Goal: Transaction & Acquisition: Book appointment/travel/reservation

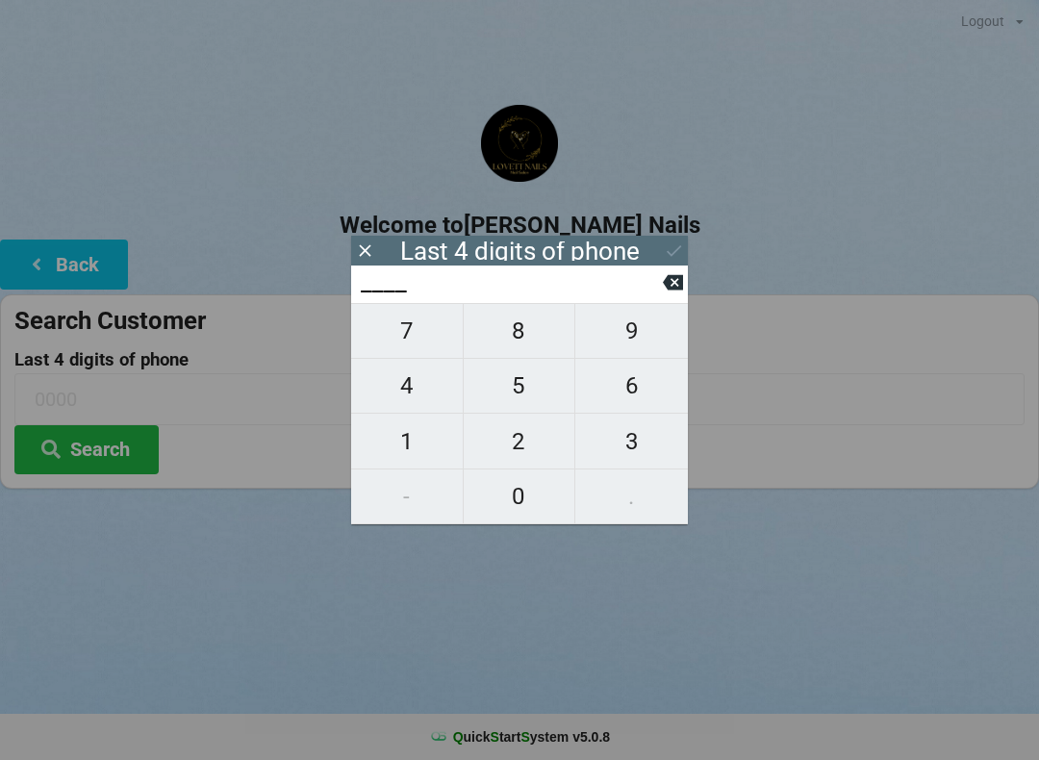
click at [528, 351] on span "8" at bounding box center [520, 331] width 112 height 40
type input "8___"
click at [528, 467] on button "2" at bounding box center [520, 441] width 113 height 55
type input "82__"
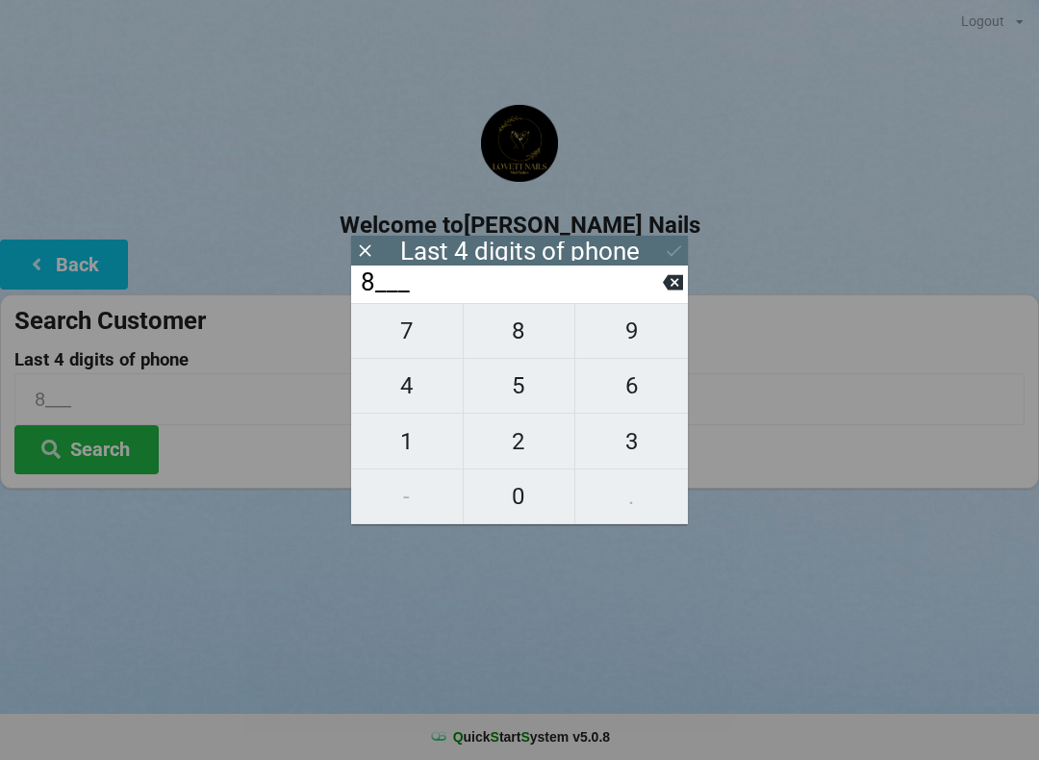
type input "82__"
click at [541, 388] on span "5" at bounding box center [520, 386] width 112 height 40
type input "825_"
click at [527, 398] on span "5" at bounding box center [520, 386] width 112 height 40
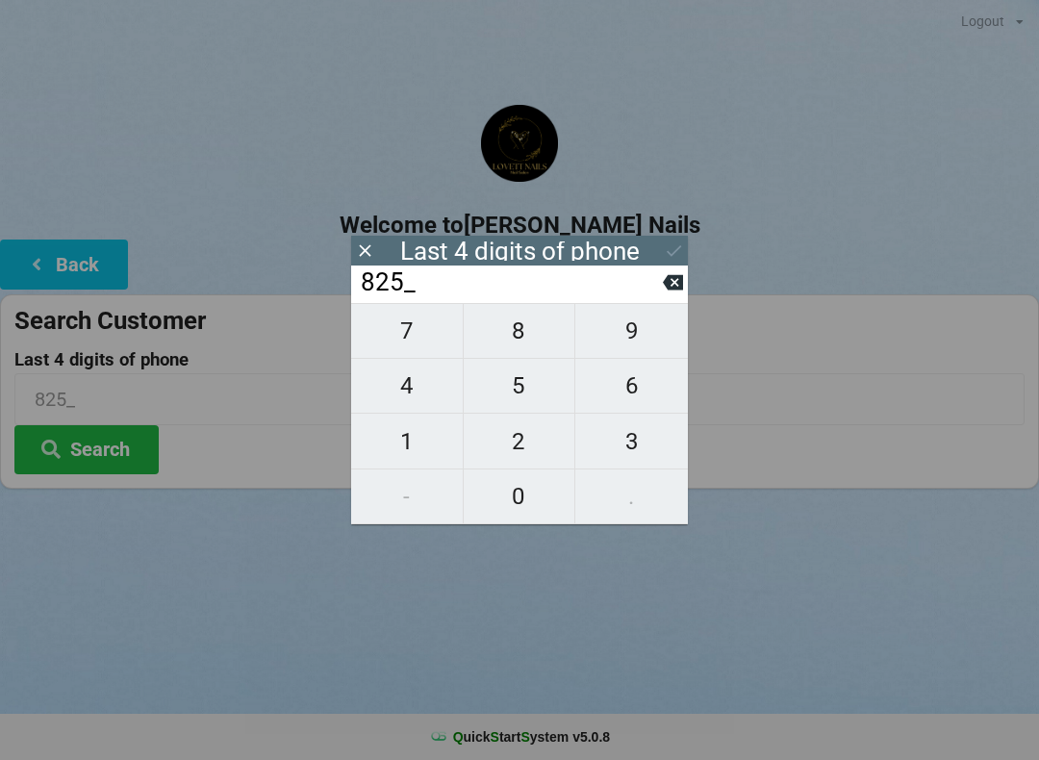
type input "8255"
click at [625, 259] on div "Last 4 digits of phone" at bounding box center [520, 250] width 240 height 19
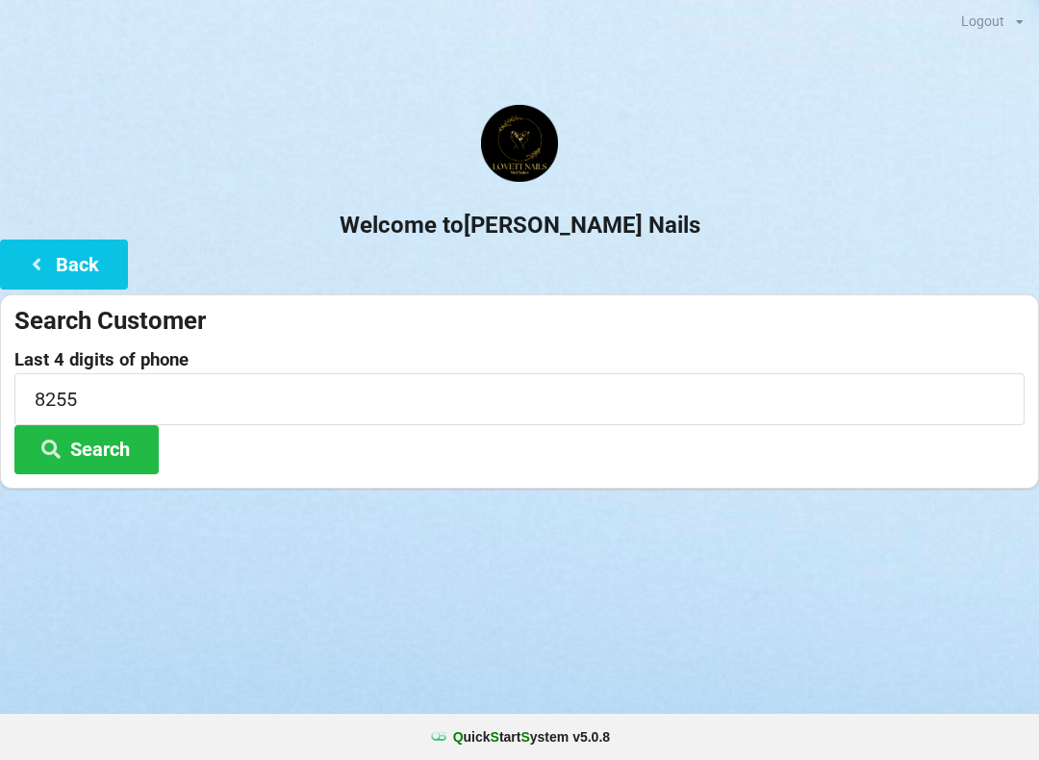
click at [626, 639] on div "Logout Logout Sign-In Welcome to [PERSON_NAME] Nails Back Search Customer Last …" at bounding box center [519, 380] width 1039 height 760
click at [112, 443] on button "Search" at bounding box center [86, 449] width 144 height 49
click at [104, 446] on button "Search" at bounding box center [86, 449] width 144 height 49
click at [919, 34] on div "✕" at bounding box center [914, 44] width 10 height 20
click at [76, 259] on button "Back" at bounding box center [64, 264] width 128 height 49
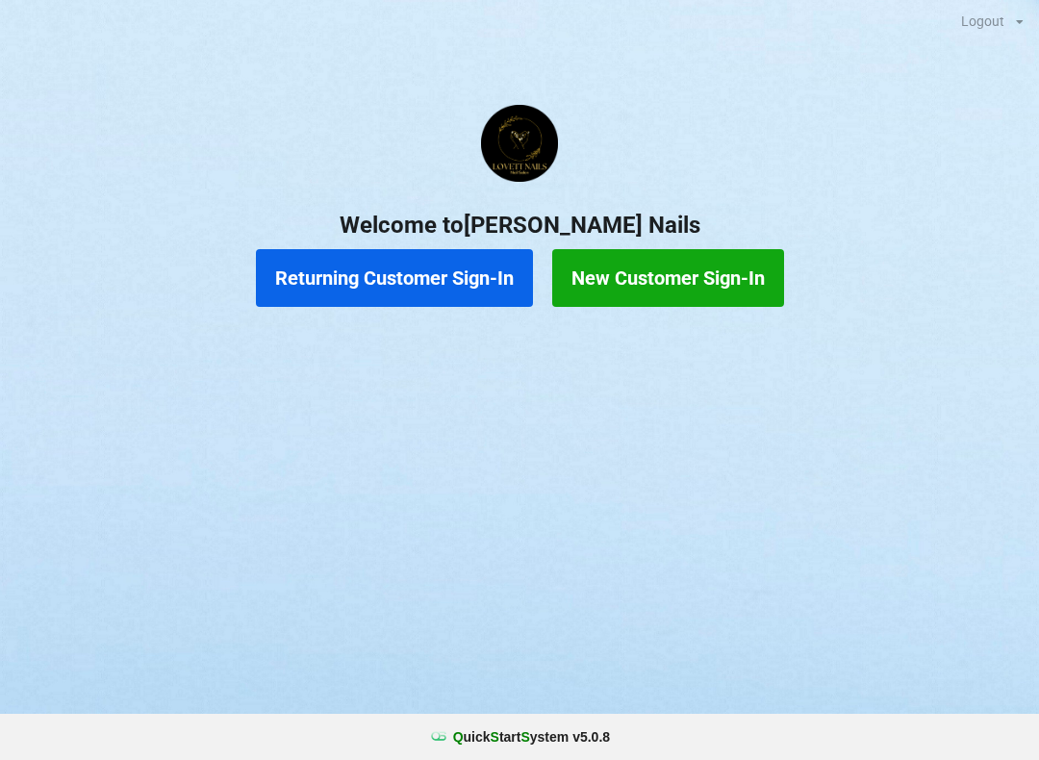
click at [698, 286] on button "New Customer Sign-In" at bounding box center [668, 278] width 232 height 58
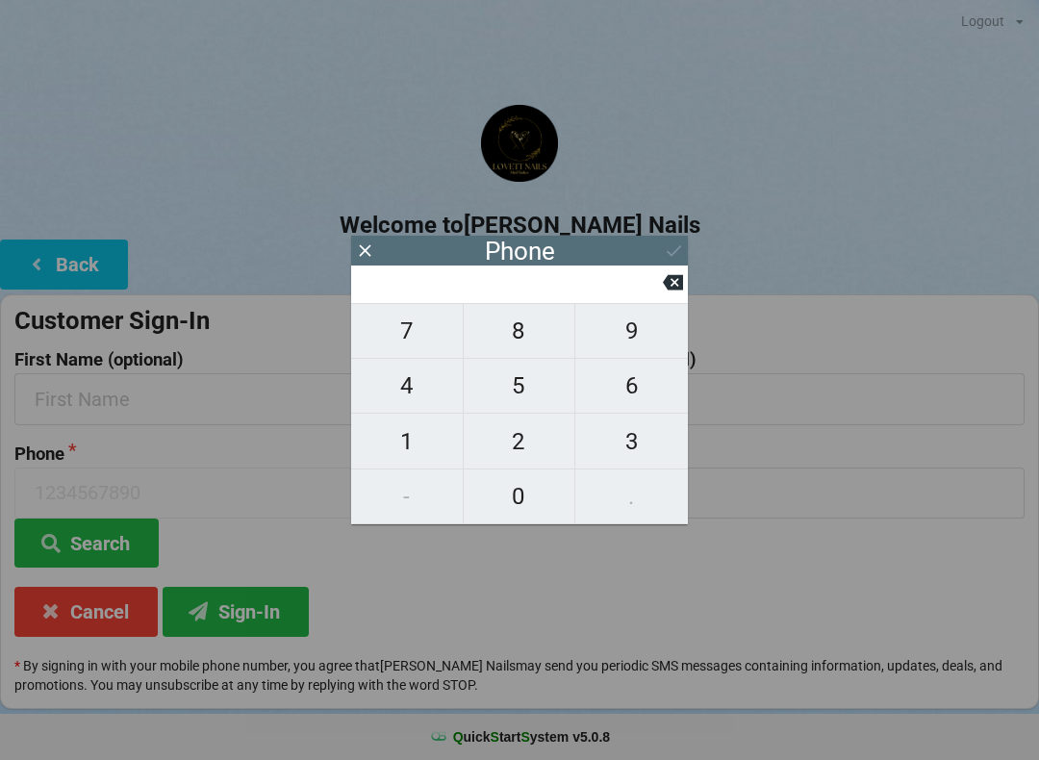
click at [529, 462] on span "2" at bounding box center [520, 441] width 112 height 40
type input "2"
click at [535, 343] on span "8" at bounding box center [520, 331] width 112 height 40
type input "28"
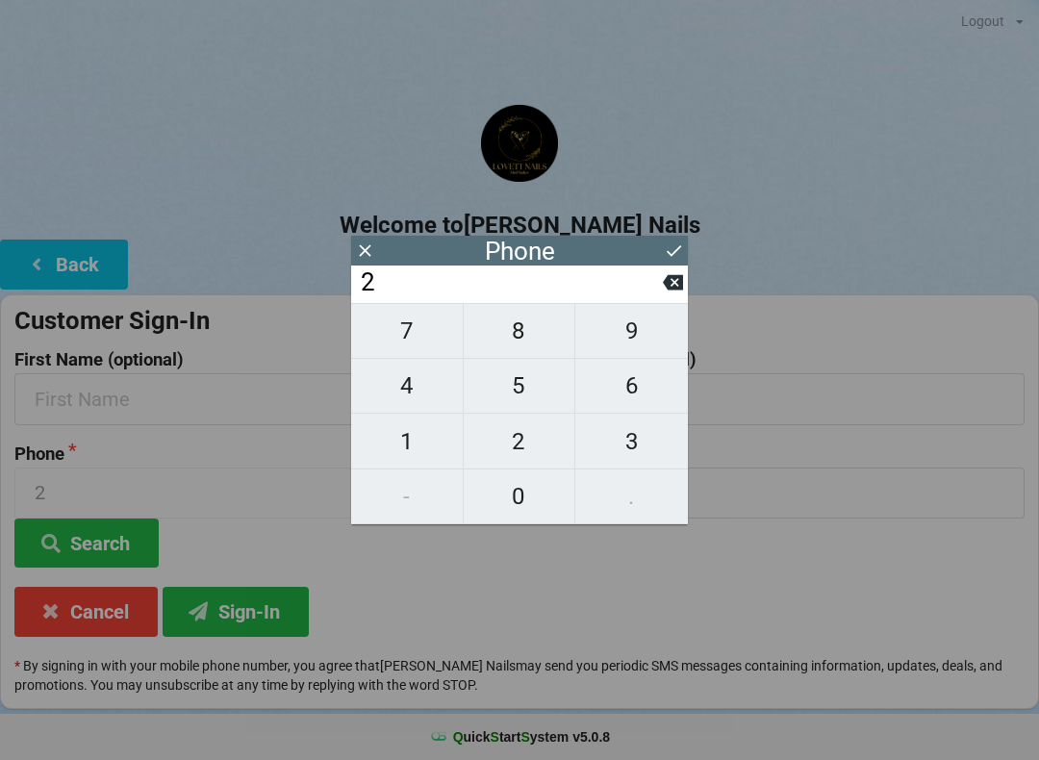
type input "28"
click at [398, 462] on span "1" at bounding box center [407, 441] width 112 height 40
type input "281"
click at [411, 386] on span "4" at bounding box center [407, 386] width 112 height 40
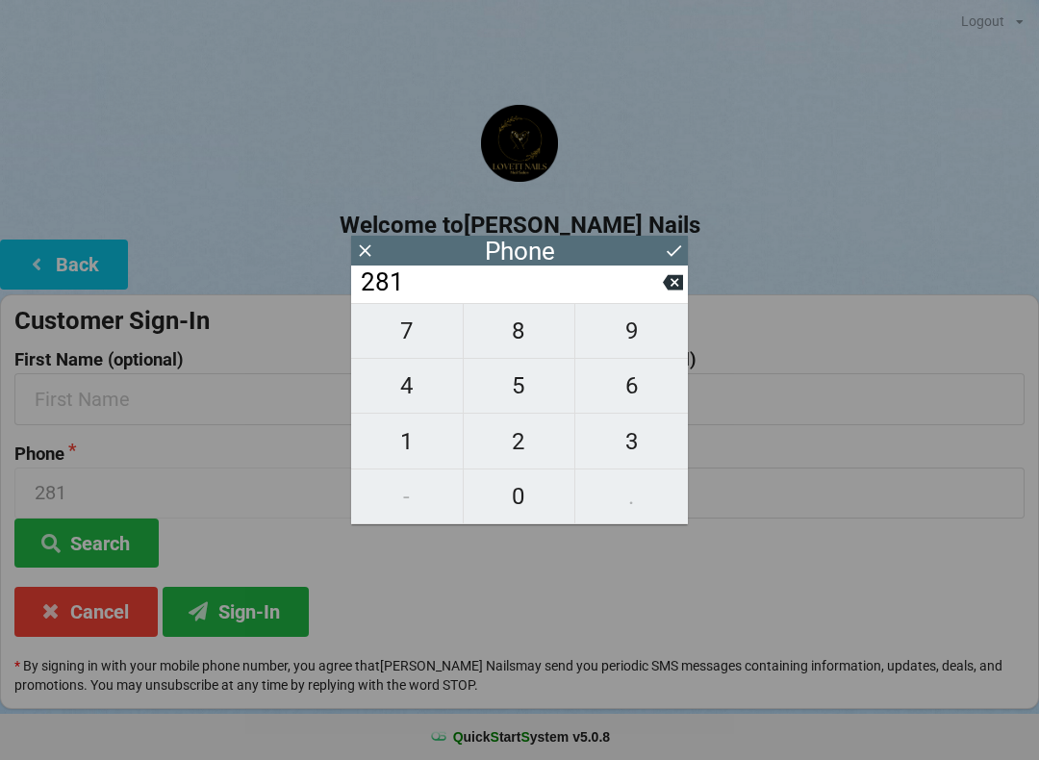
type input "2814"
click at [512, 388] on span "5" at bounding box center [520, 386] width 112 height 40
type input "28145"
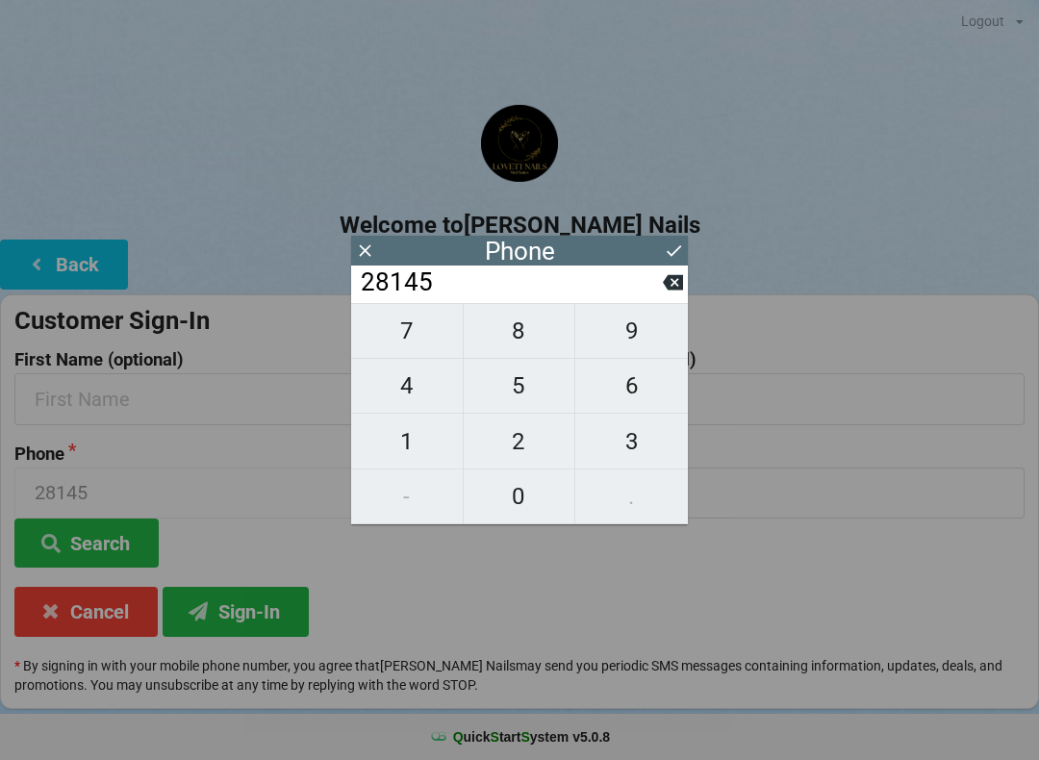
click at [519, 394] on span "5" at bounding box center [520, 386] width 112 height 40
type input "281455"
click at [525, 399] on span "5" at bounding box center [520, 386] width 112 height 40
type input "2814555"
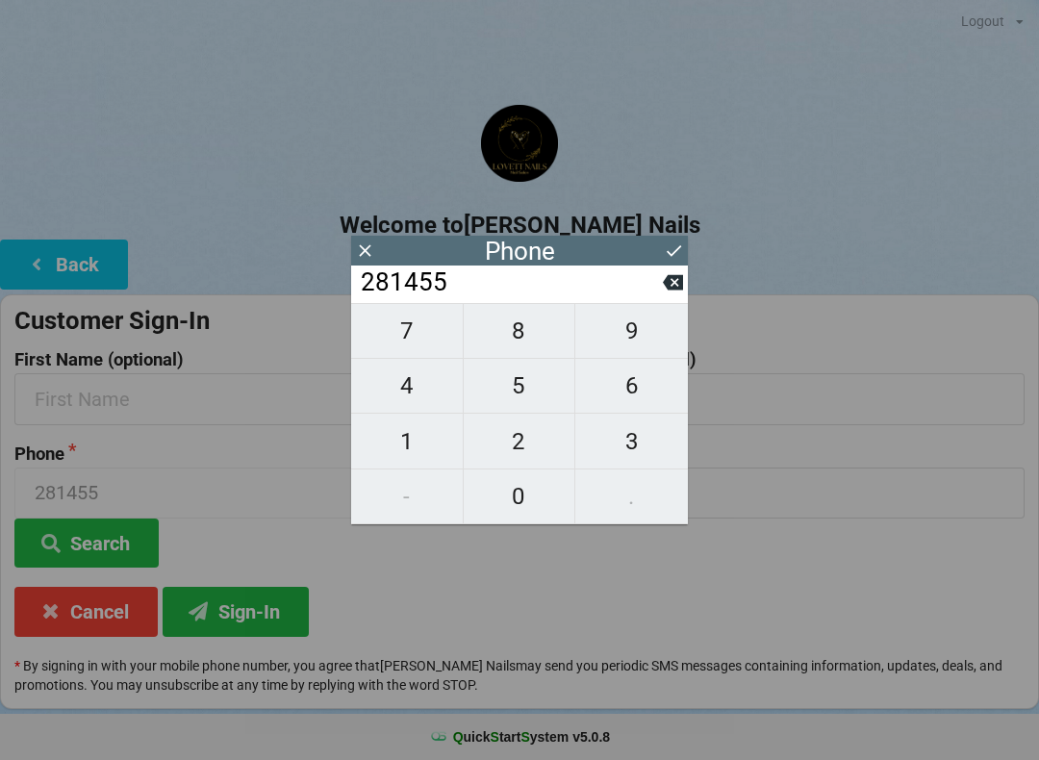
type input "2814555"
click at [519, 403] on span "5" at bounding box center [520, 386] width 112 height 40
type input "28145555"
click at [618, 259] on div "Phone" at bounding box center [519, 251] width 337 height 30
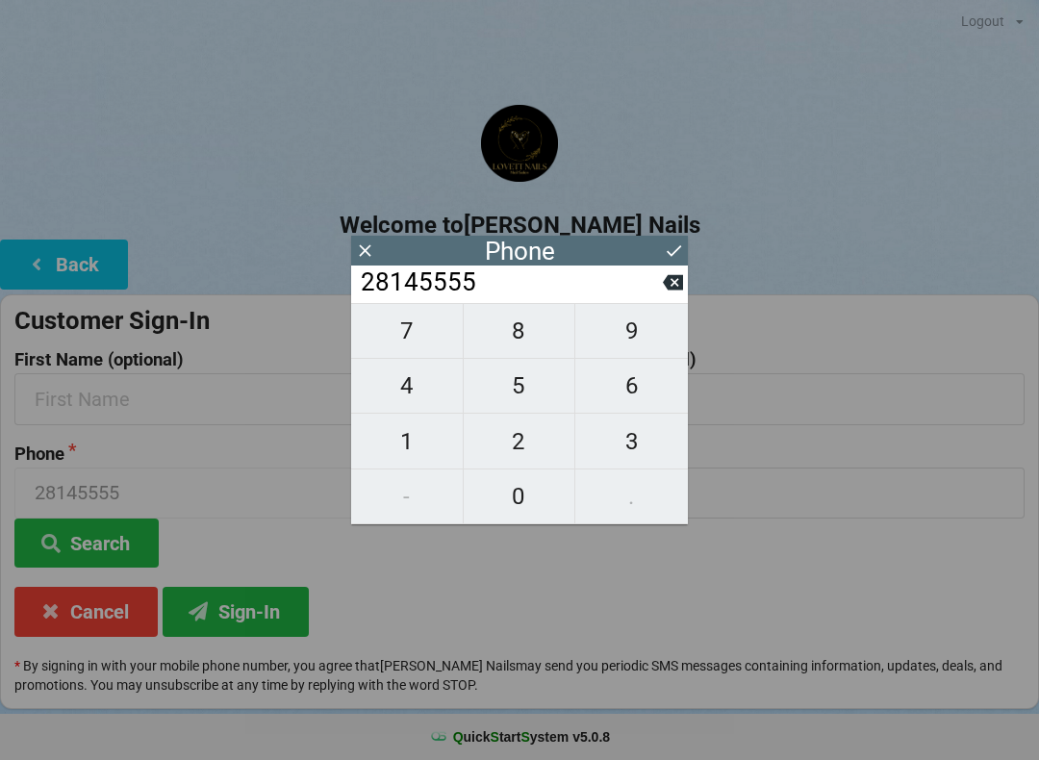
click at [545, 256] on div "Phone" at bounding box center [520, 250] width 70 height 19
click at [368, 252] on icon at bounding box center [365, 251] width 20 height 20
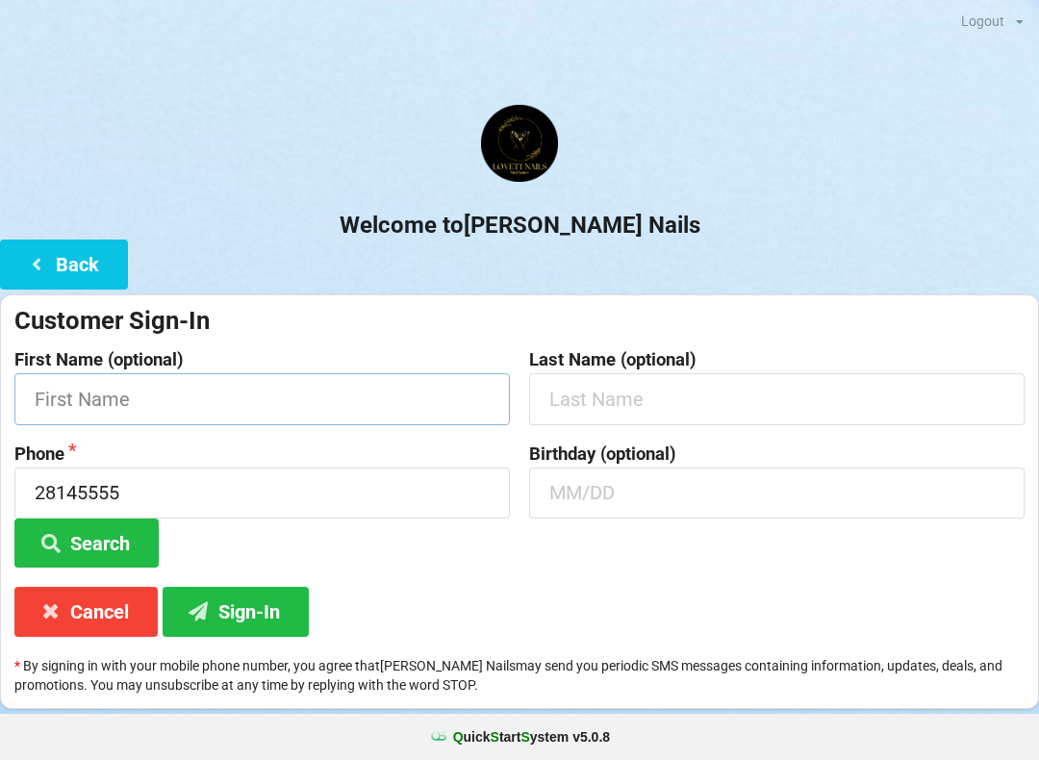
click at [129, 399] on input "text" at bounding box center [261, 398] width 495 height 51
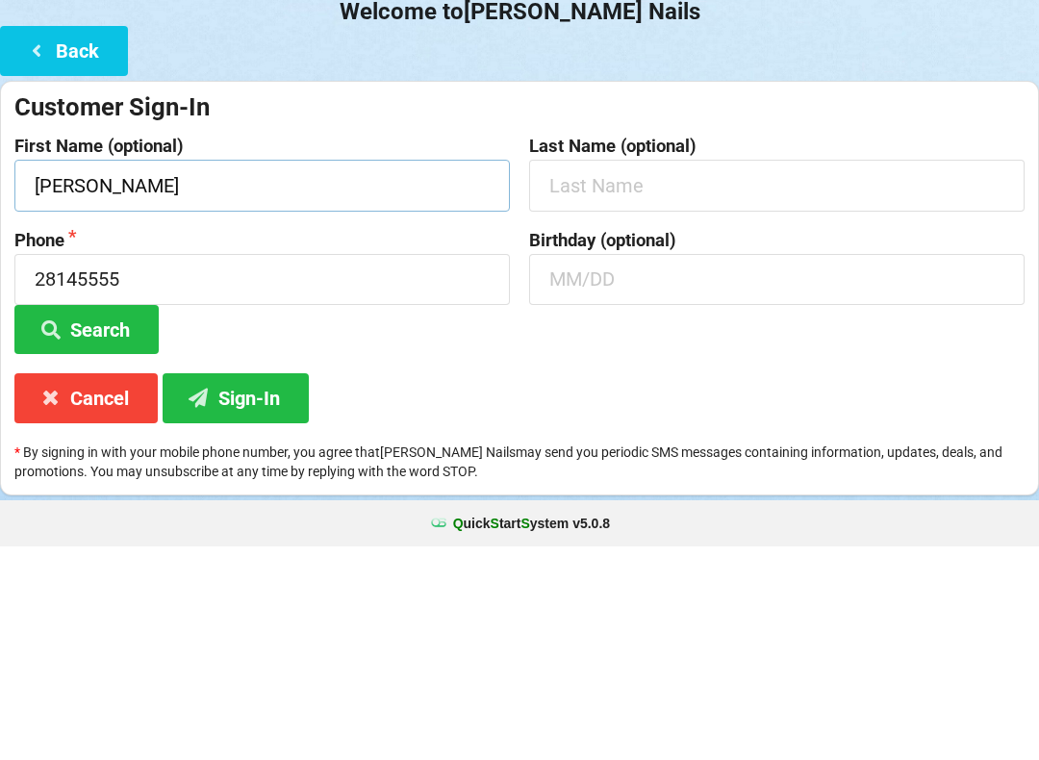
type input "[PERSON_NAME]"
click at [616, 373] on input "text" at bounding box center [776, 398] width 495 height 51
type input "[PERSON_NAME]"
click at [178, 468] on input "28145555" at bounding box center [261, 493] width 495 height 51
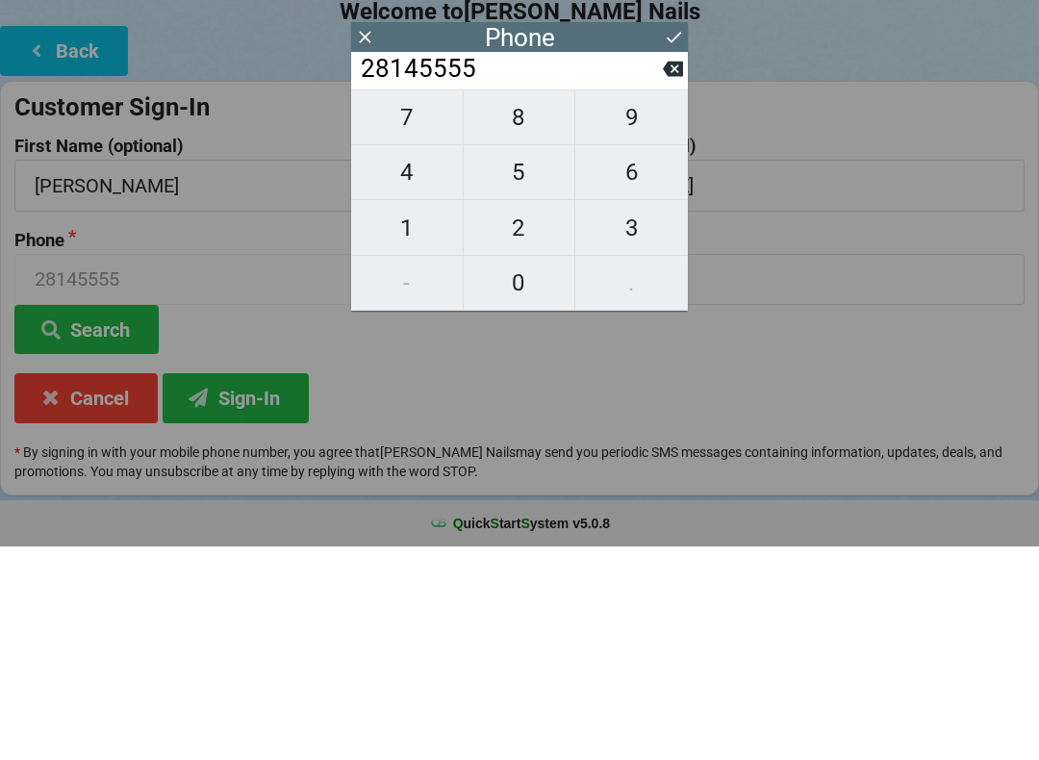
click at [665, 311] on span "9" at bounding box center [631, 331] width 113 height 40
type input "281455559"
click at [672, 311] on span "9" at bounding box center [631, 331] width 113 height 40
type input "2814555599"
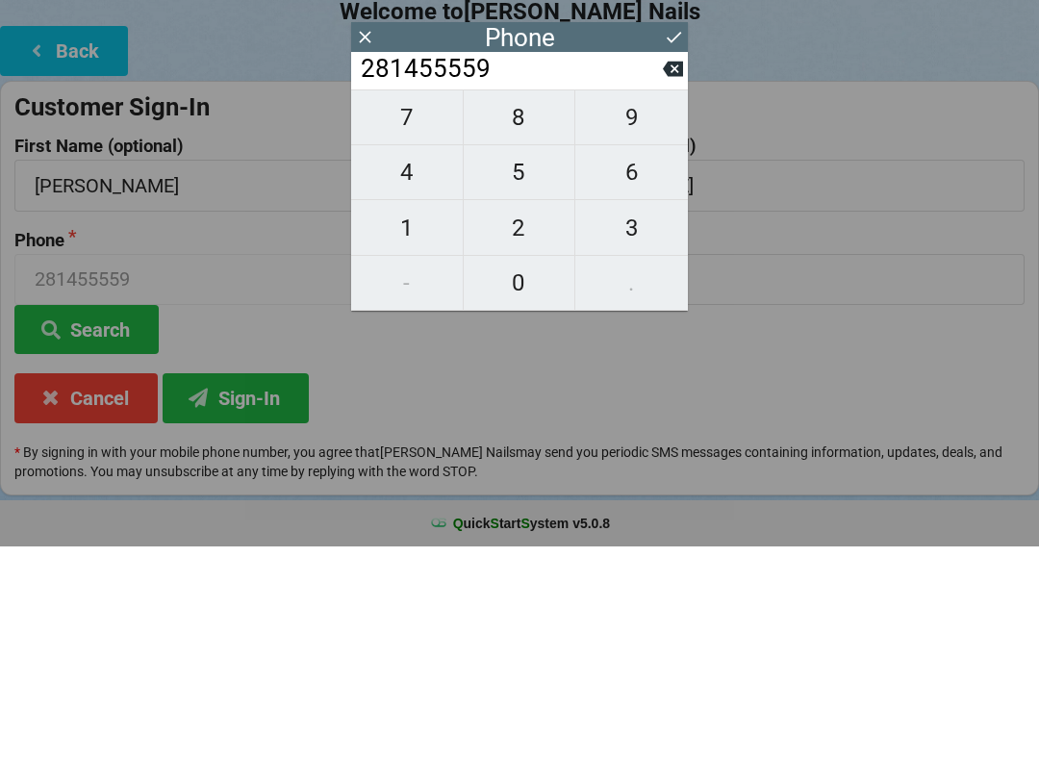
type input "2814555599"
click at [672, 311] on span "9" at bounding box center [631, 331] width 113 height 40
type input "28145555999"
click at [664, 311] on span "9" at bounding box center [631, 331] width 113 height 40
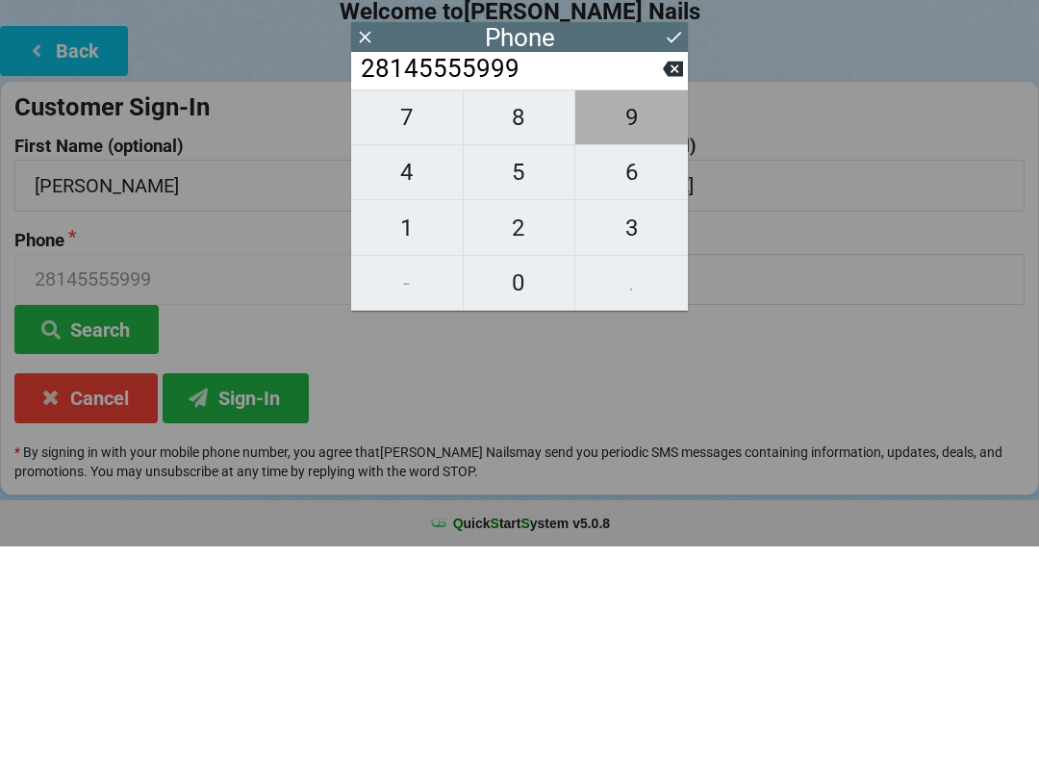
type input "281455559999"
click at [663, 313] on span "9" at bounding box center [631, 331] width 113 height 40
type input "2814555599999"
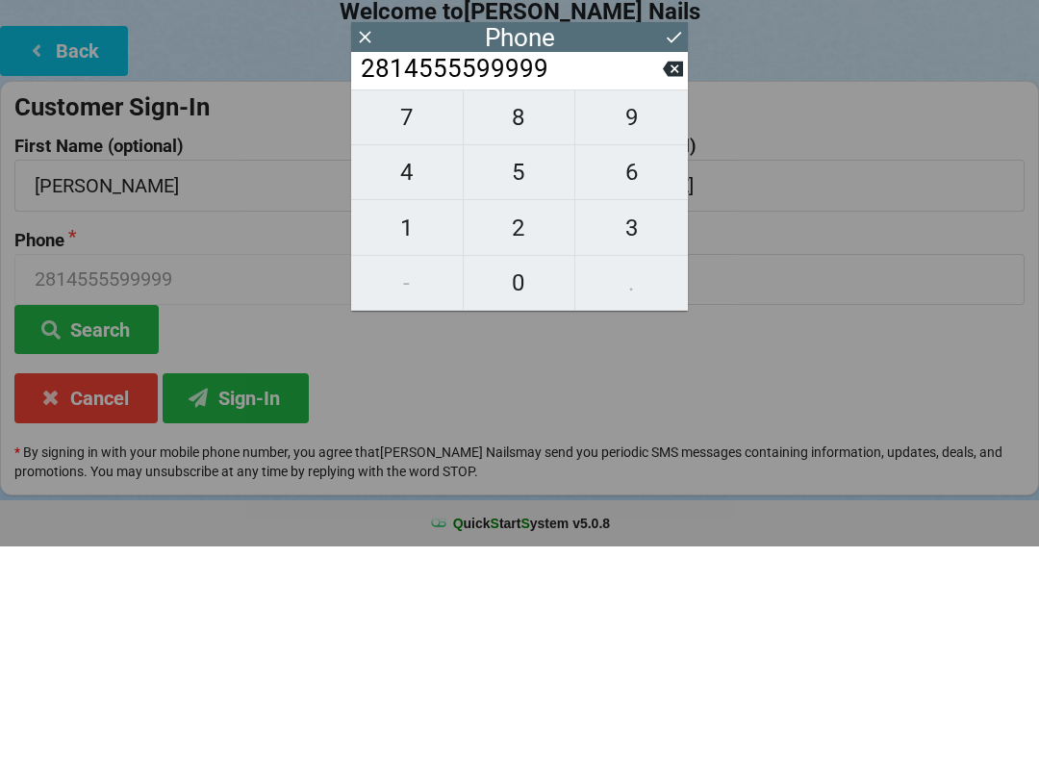
click at [658, 312] on span "9" at bounding box center [631, 331] width 113 height 40
type input "28145555999999"
click at [675, 311] on span "9" at bounding box center [631, 331] width 113 height 40
type input "281455559999999"
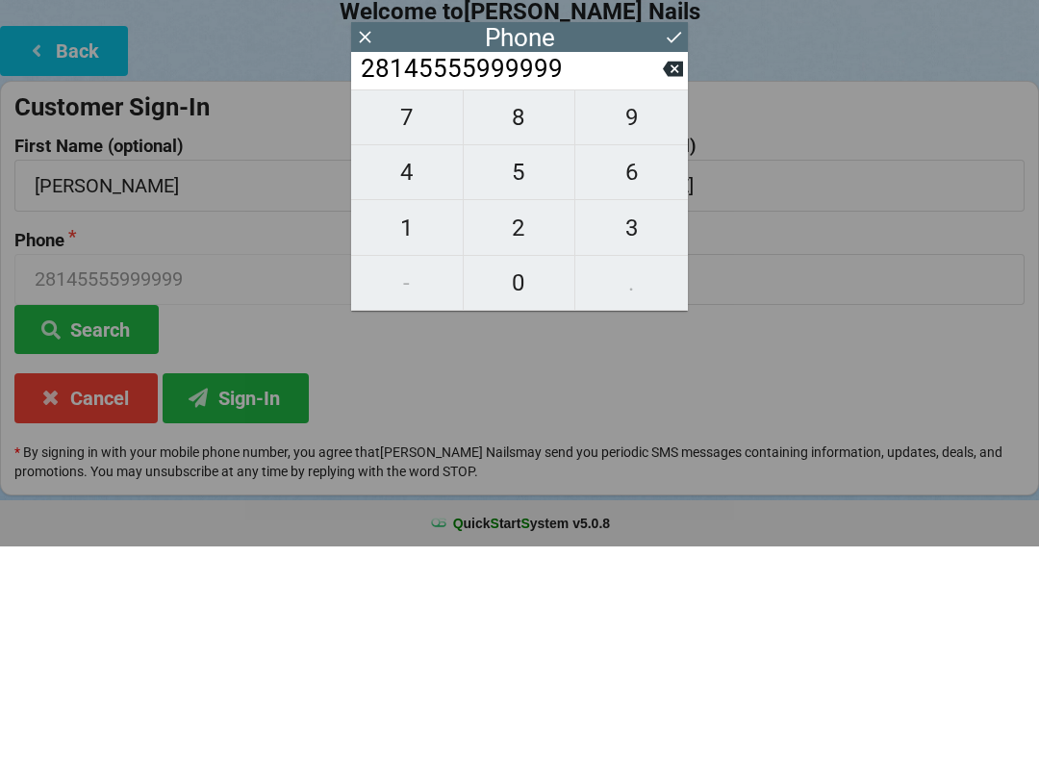
type input "281455559999999"
click at [672, 311] on span "9" at bounding box center [631, 331] width 113 height 40
type input "2814555599999999"
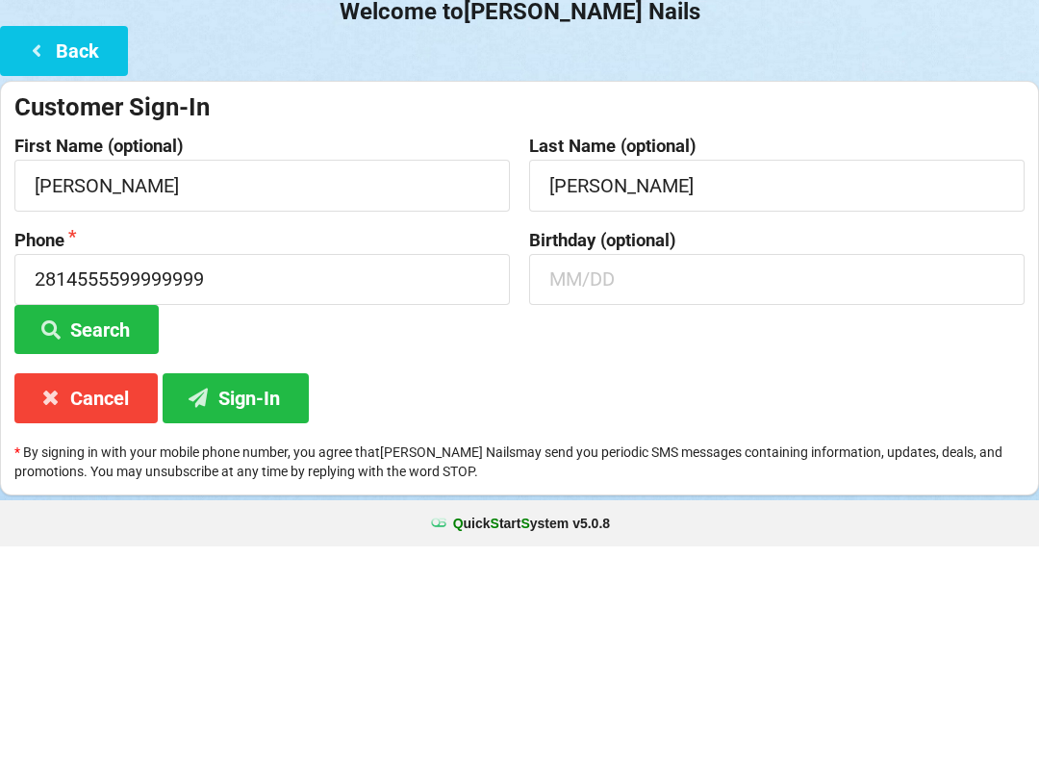
click at [350, 236] on div "Welcome to [PERSON_NAME] Nails Back Customer Sign-In First Name (optional) [PER…" at bounding box center [519, 407] width 1039 height 604
click at [259, 587] on button "Sign-In" at bounding box center [236, 611] width 146 height 49
click at [245, 587] on button "Sign-In" at bounding box center [236, 611] width 146 height 49
click at [273, 468] on input "2814555599999999" at bounding box center [261, 493] width 495 height 51
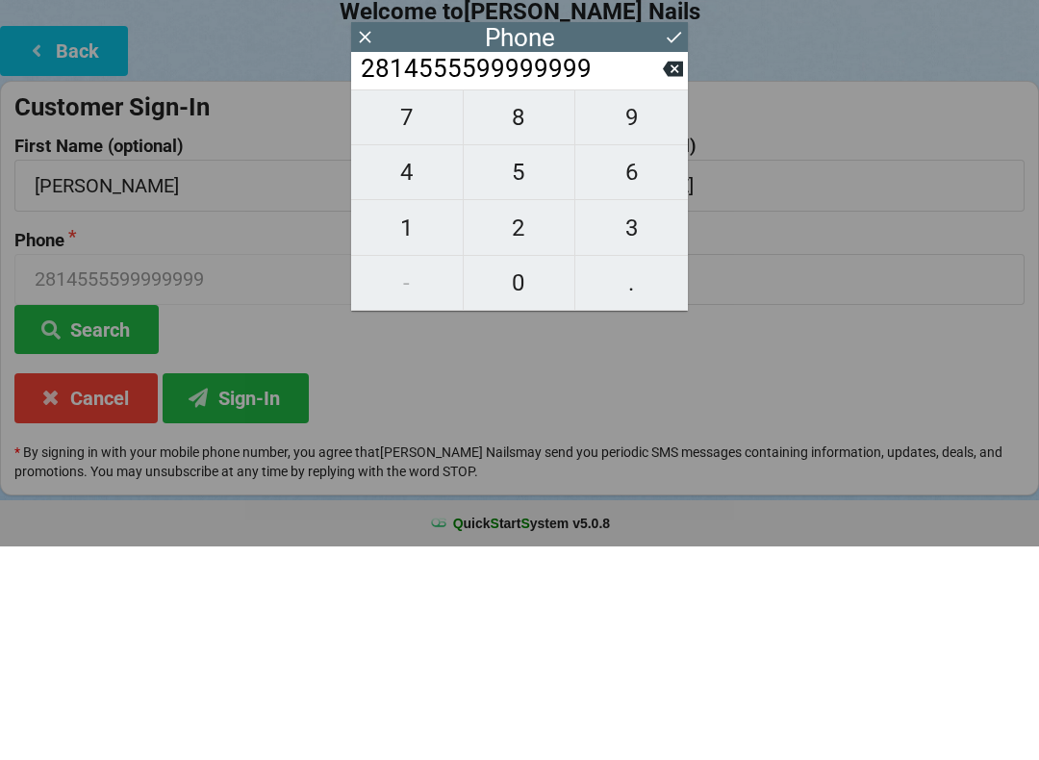
click at [674, 311] on span "9" at bounding box center [631, 331] width 113 height 40
type input "28145555999999999"
click at [672, 311] on span "9" at bounding box center [631, 331] width 113 height 40
type input "281455559999999999"
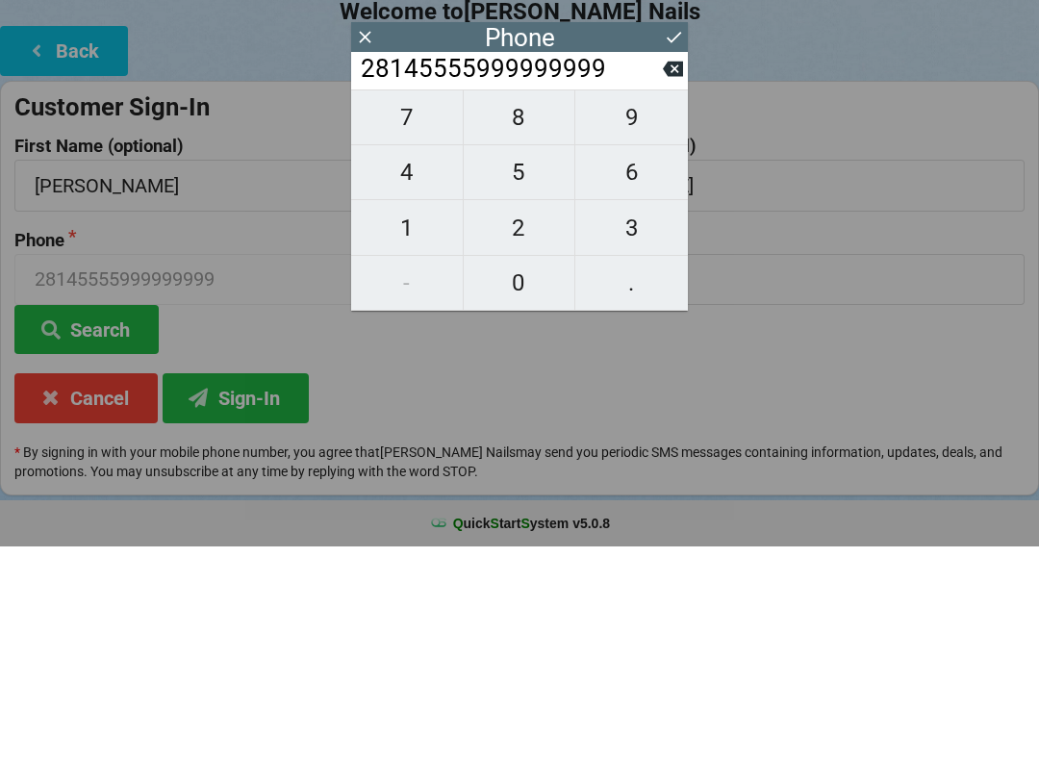
type input "281455559999999999"
click at [673, 311] on span "9" at bounding box center [631, 331] width 113 height 40
type input "2814555599999999999"
click at [362, 267] on input "2814555599999999999" at bounding box center [511, 282] width 304 height 31
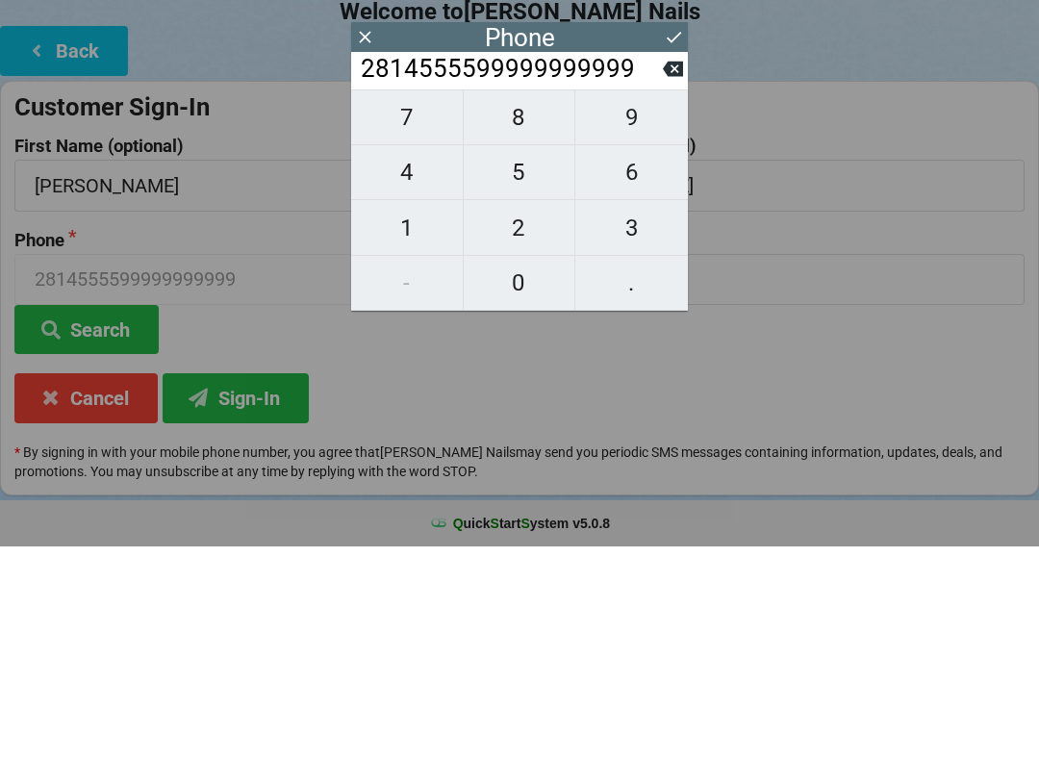
click at [365, 267] on input "2814555599999999999" at bounding box center [511, 282] width 304 height 31
click at [352, 266] on div "2814555599999999999" at bounding box center [519, 285] width 337 height 38
click at [97, 519] on button "Search" at bounding box center [86, 543] width 144 height 49
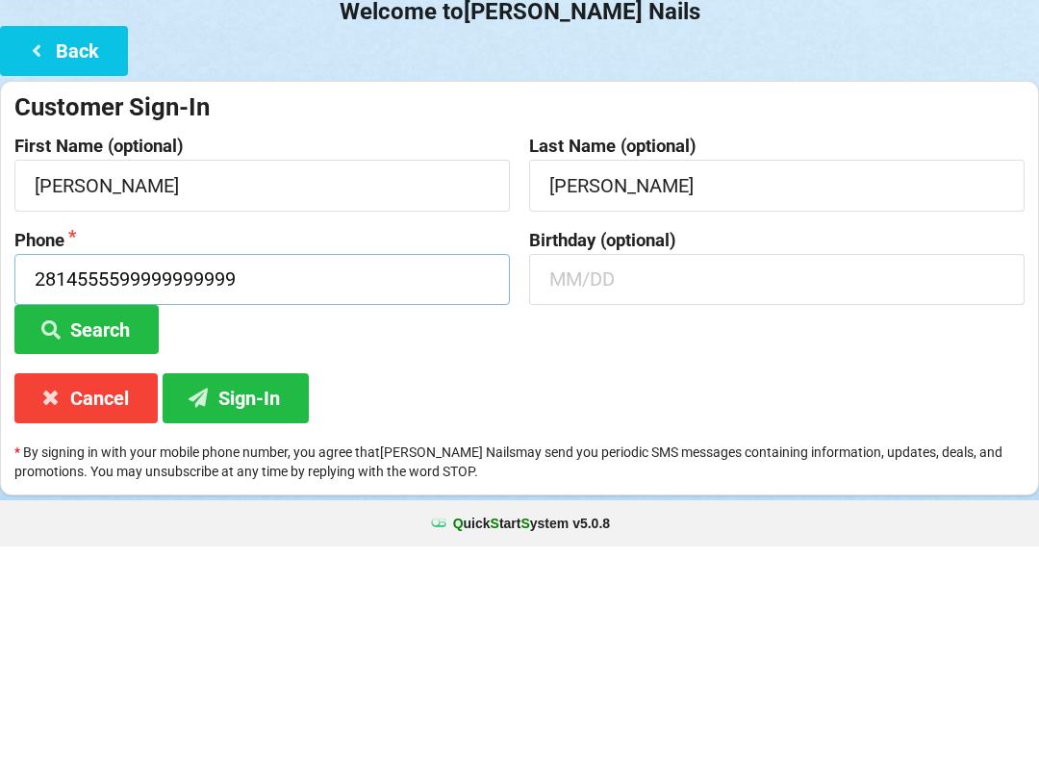
click at [262, 468] on input "2814555599999999999" at bounding box center [261, 493] width 495 height 51
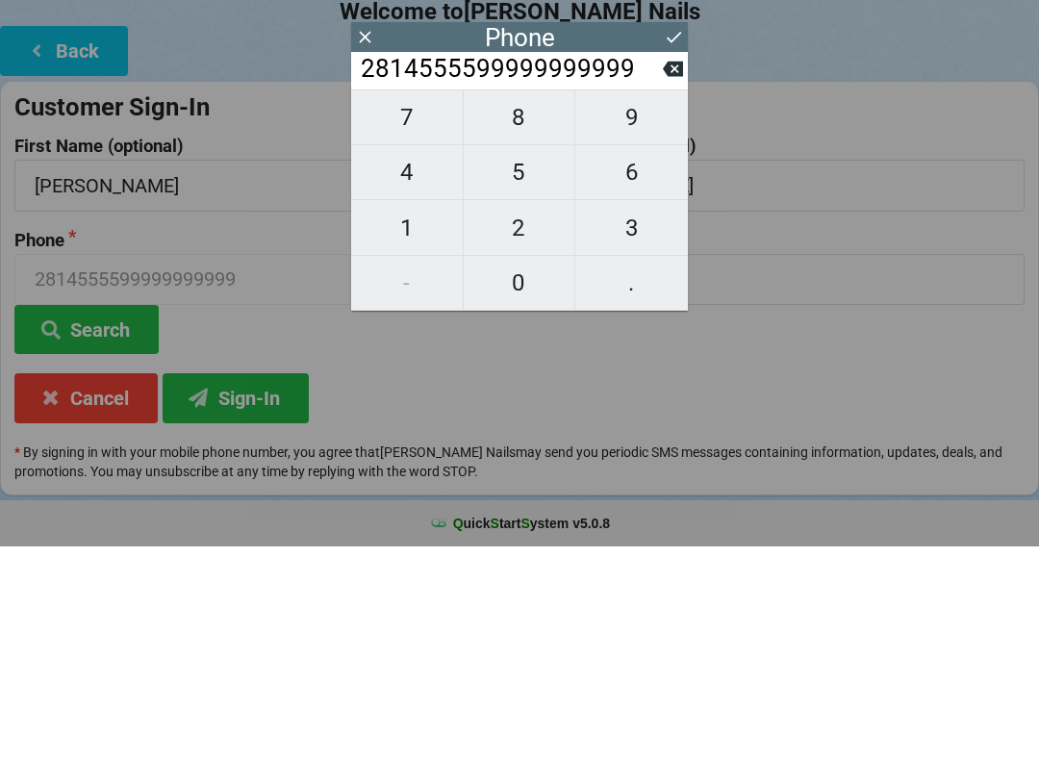
click at [680, 311] on span "9" at bounding box center [631, 331] width 113 height 40
type input "28145555999999999999"
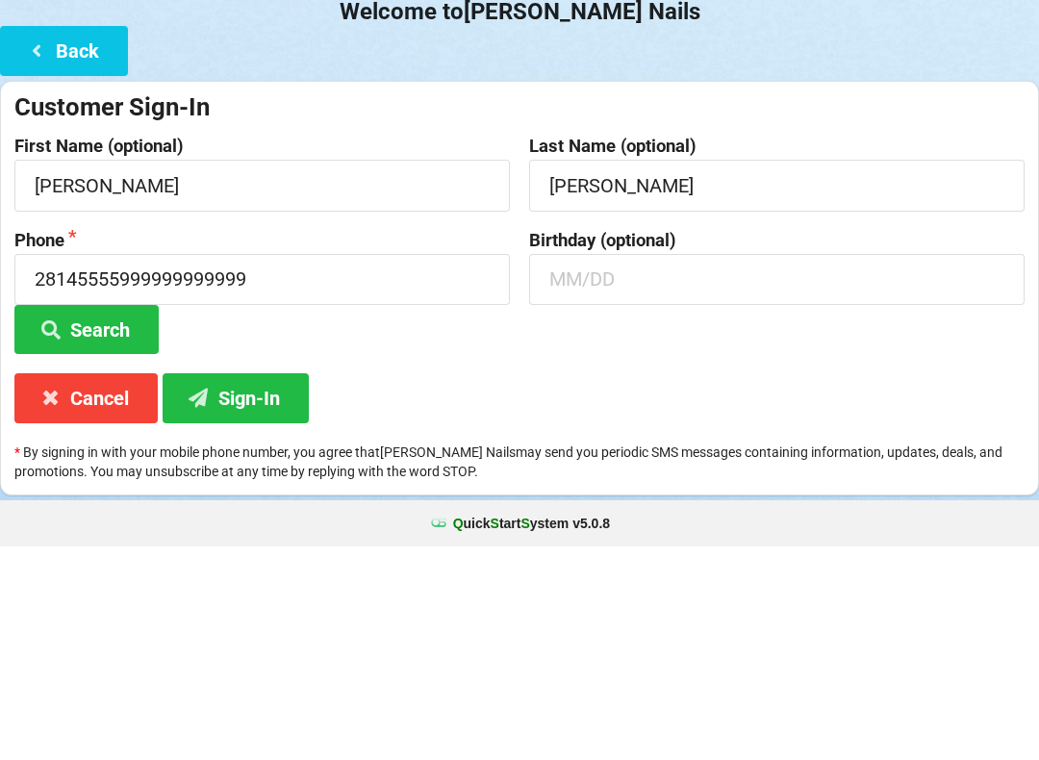
click at [765, 516] on div "Birthday (optional)" at bounding box center [777, 506] width 515 height 124
click at [262, 468] on input "28145555999999999999" at bounding box center [261, 493] width 495 height 51
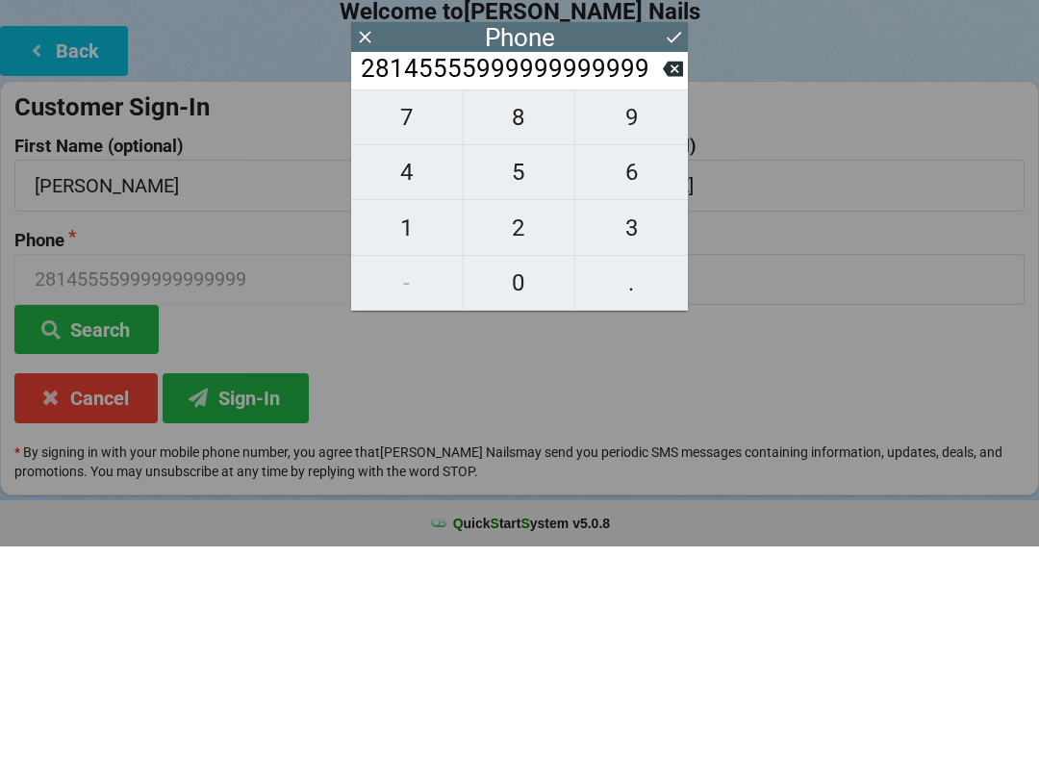
scroll to position [0, 2]
click at [374, 267] on input "28145555999999999999" at bounding box center [511, 282] width 304 height 31
click at [355, 266] on div "28145555999999999999" at bounding box center [519, 285] width 337 height 38
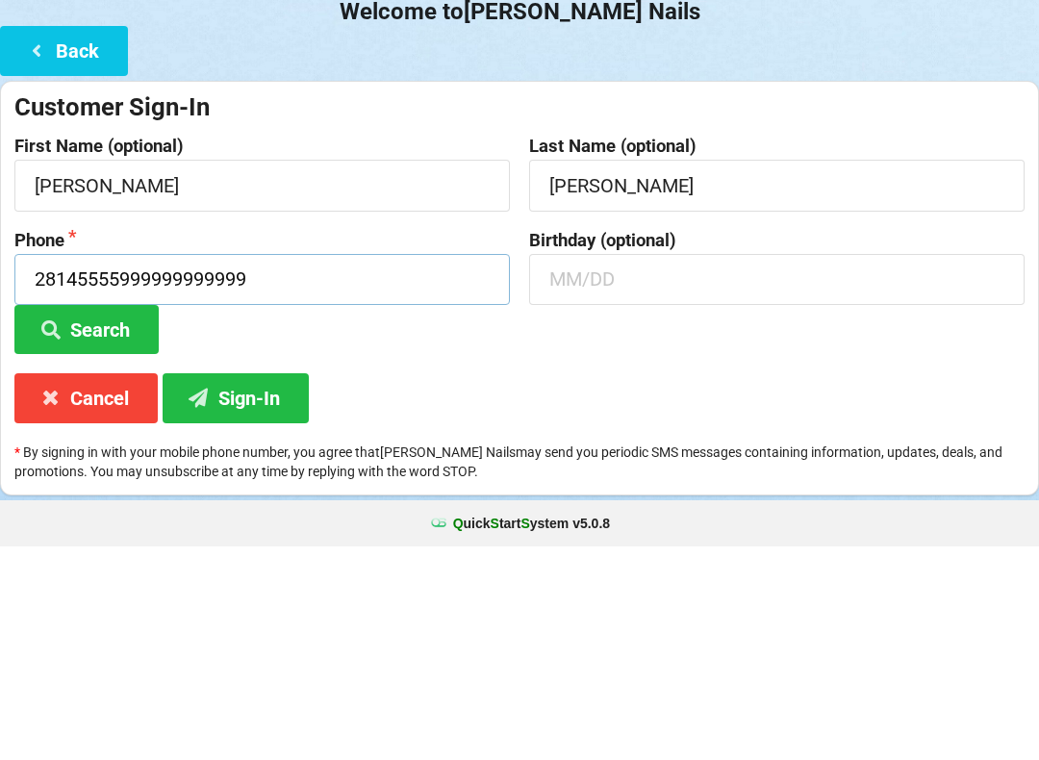
click at [259, 468] on input "28145555999999999999" at bounding box center [261, 493] width 495 height 51
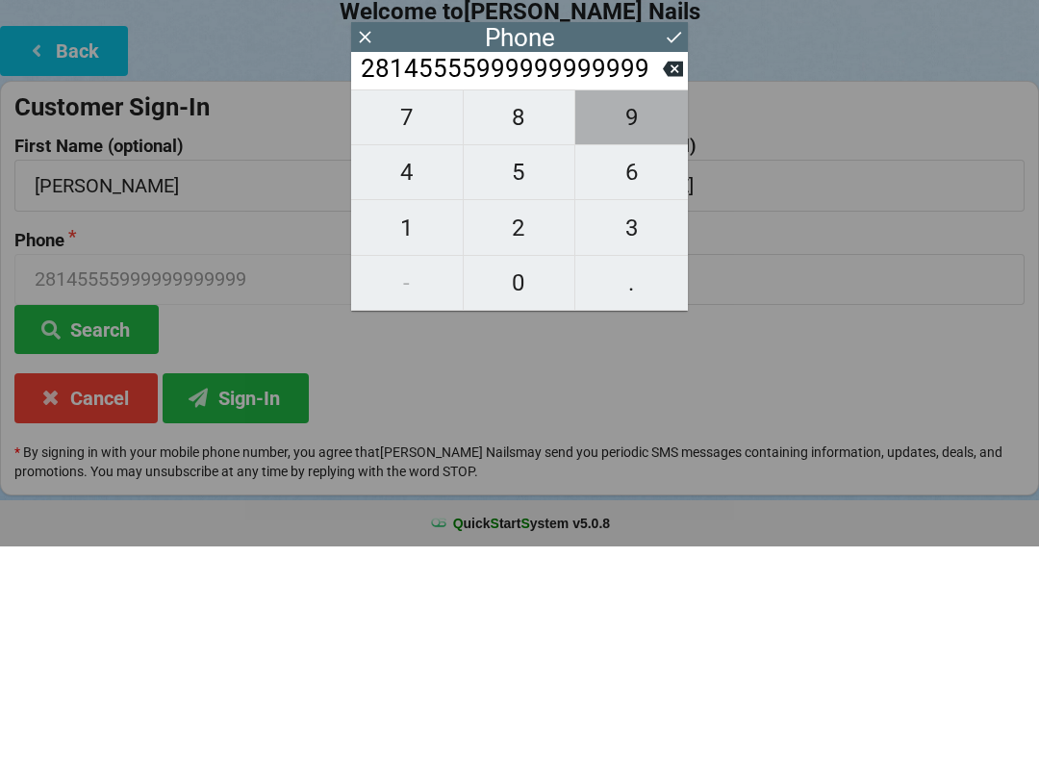
click at [668, 311] on span "9" at bounding box center [631, 331] width 113 height 40
type input "281455559999999999999"
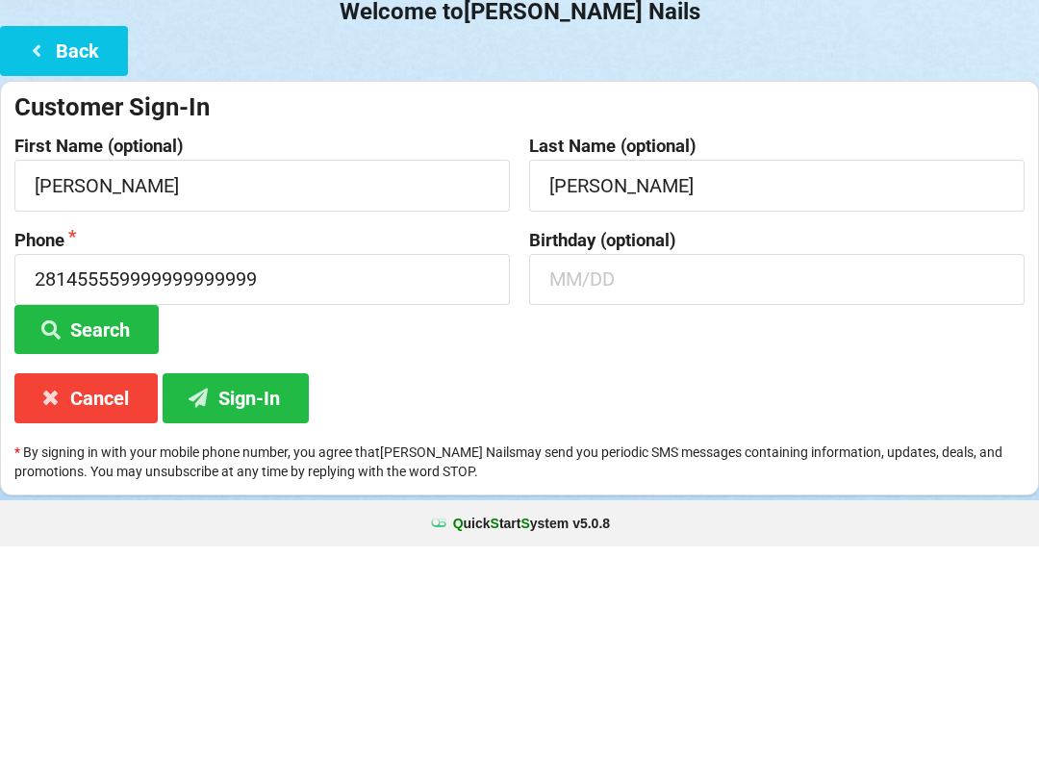
click at [502, 498] on div "Phone [PHONE_NUMBER] Search" at bounding box center [262, 506] width 515 height 124
click at [291, 468] on input "281455559999999999999" at bounding box center [261, 493] width 495 height 51
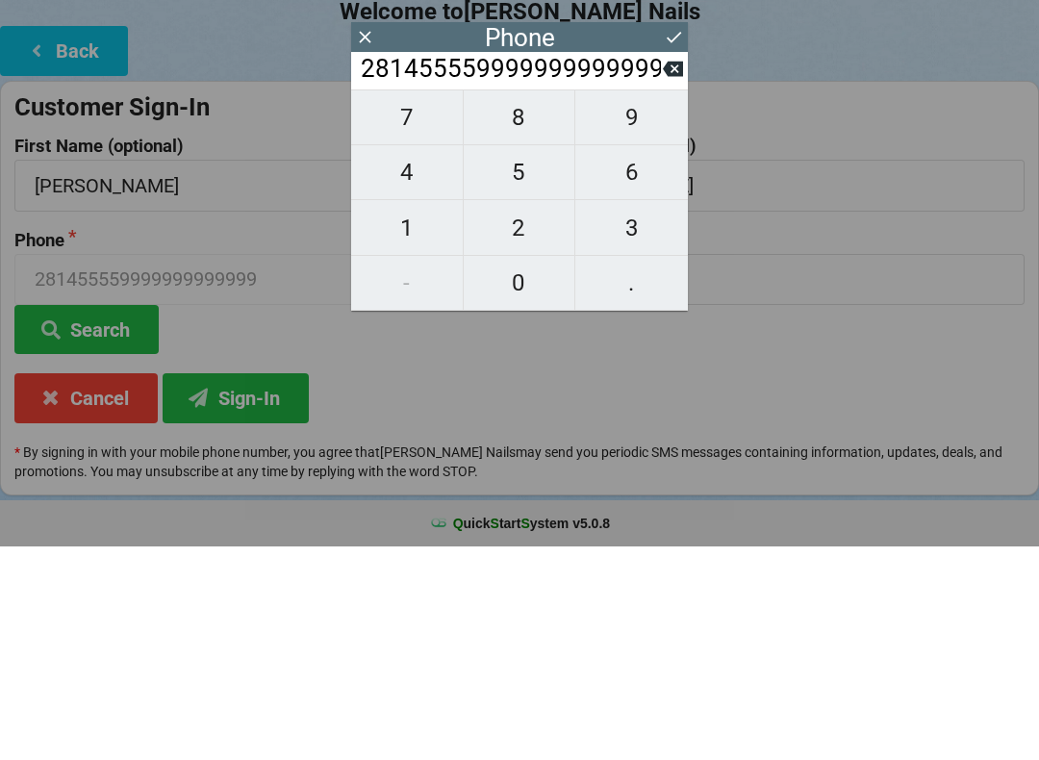
scroll to position [0, 16]
click at [663, 311] on span "9" at bounding box center [631, 331] width 113 height 40
type input "2814555599999999999999"
click at [656, 311] on span "9" at bounding box center [631, 331] width 113 height 40
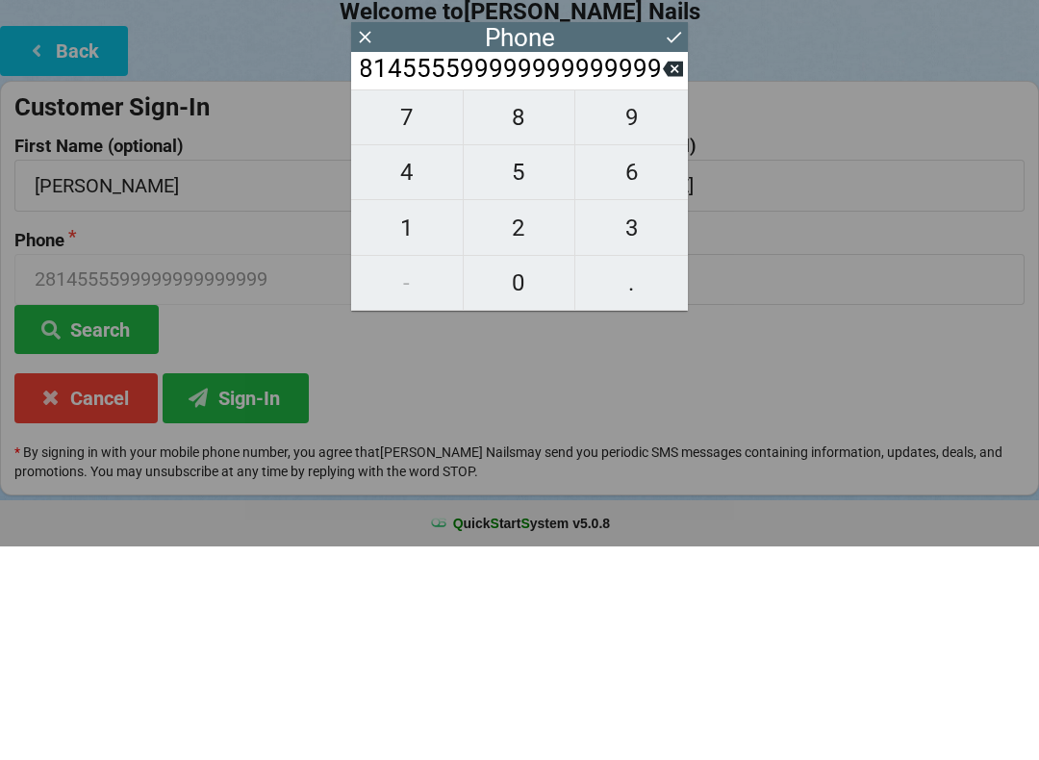
type input "28145555999999999999999"
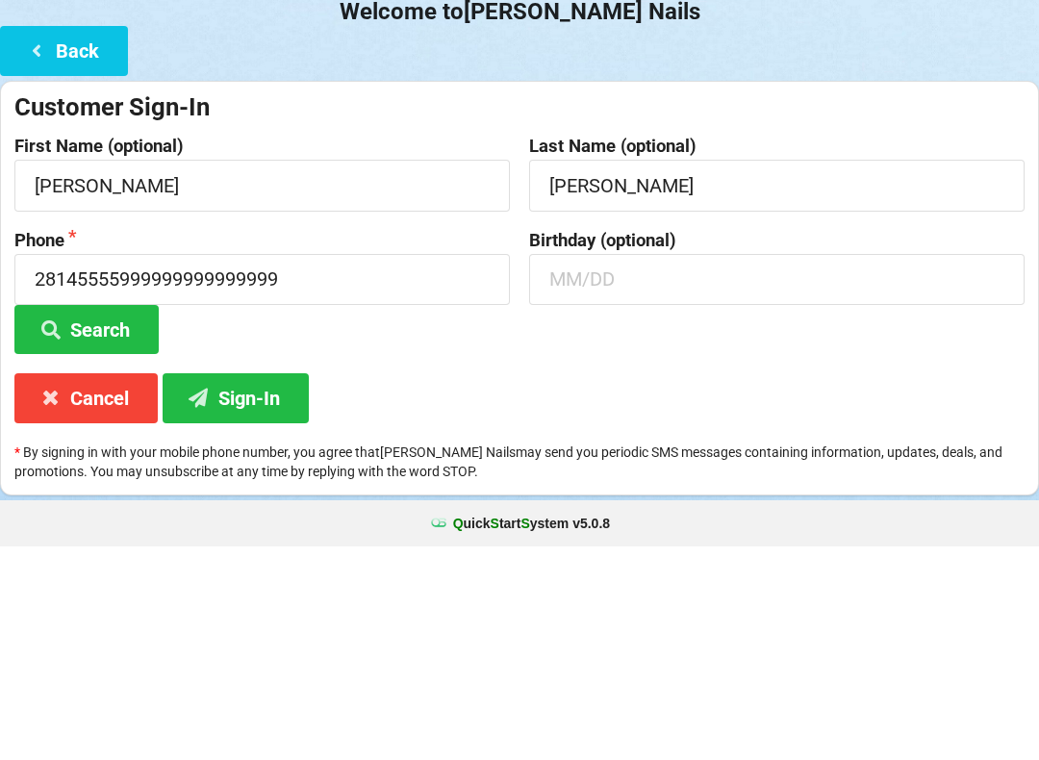
click at [38, 255] on icon at bounding box center [36, 263] width 23 height 16
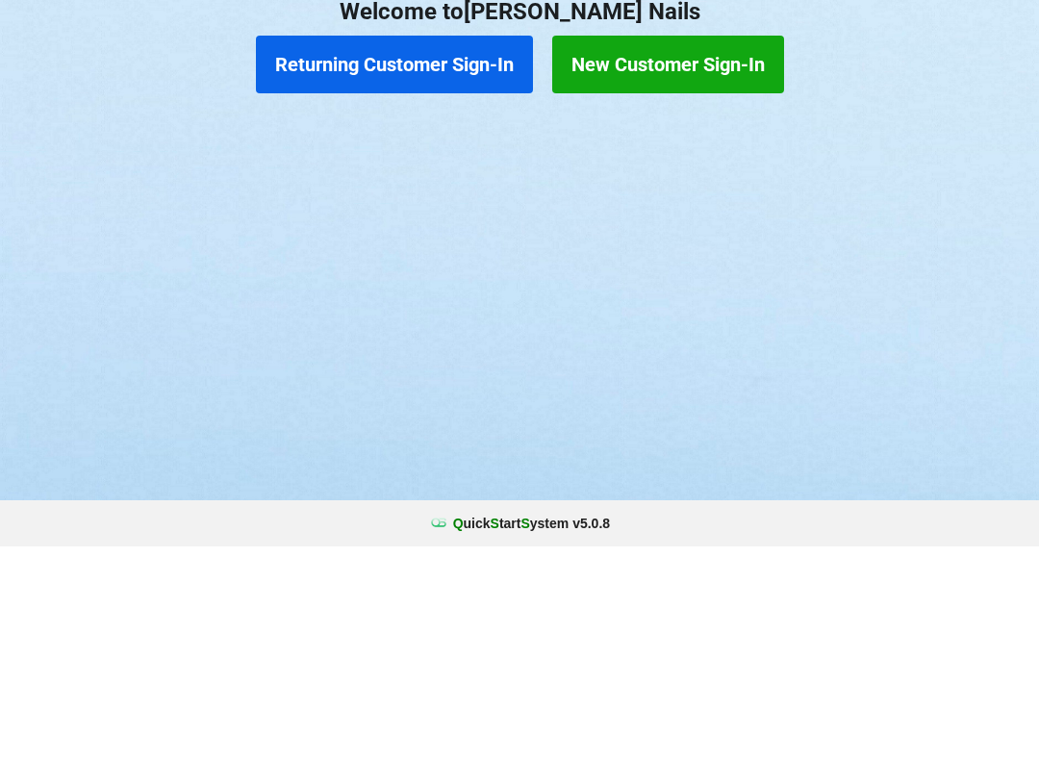
click at [675, 249] on button "New Customer Sign-In" at bounding box center [668, 278] width 232 height 58
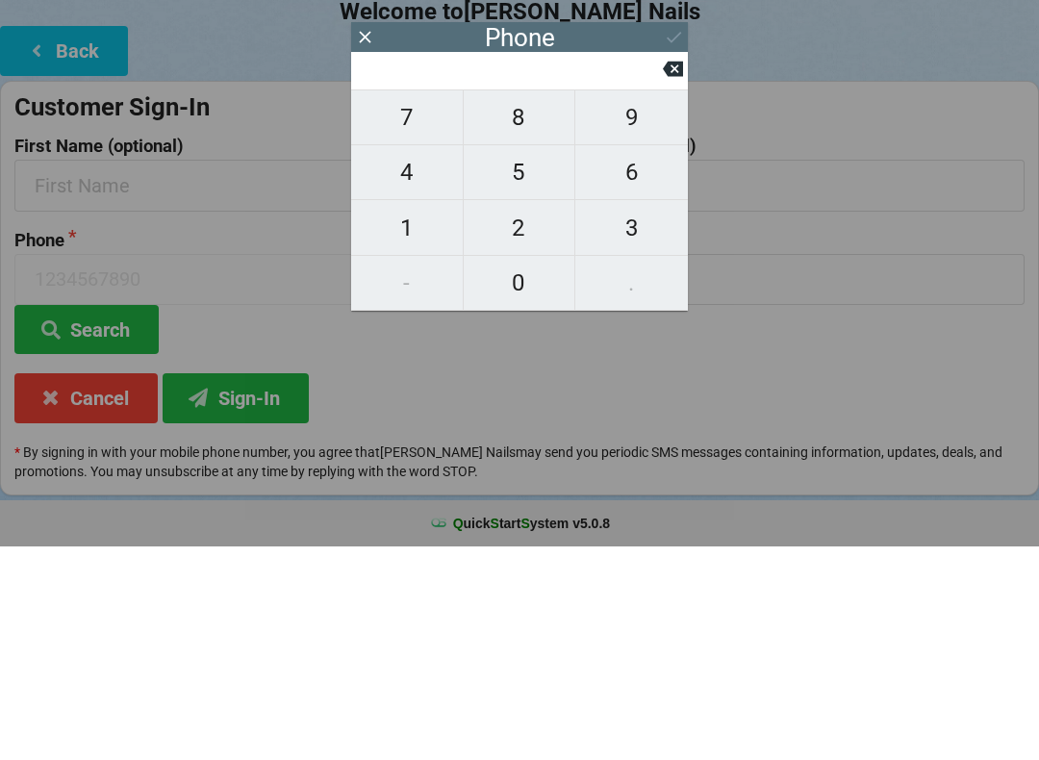
click at [525, 476] on span "0" at bounding box center [520, 496] width 112 height 40
type input "0"
click at [534, 366] on span "5" at bounding box center [520, 386] width 112 height 40
type input "5"
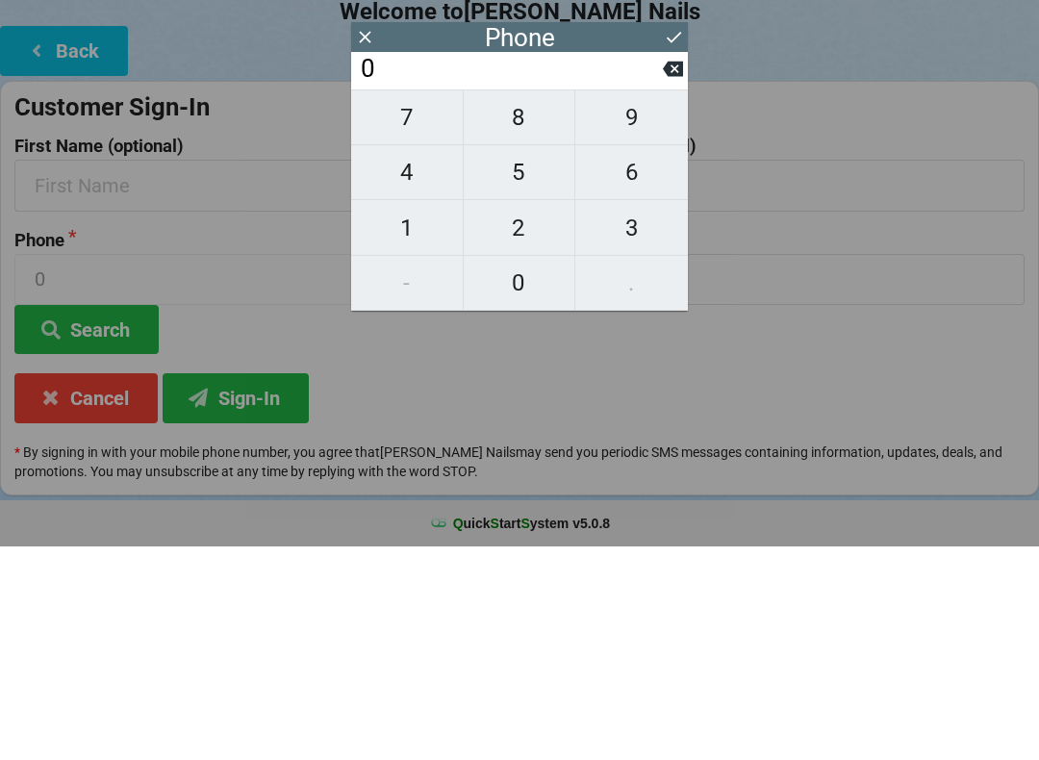
type input "5"
click at [411, 459] on div "7 8 9 4 5 6 1 2 3 - 0 ." at bounding box center [519, 413] width 337 height 221
click at [404, 421] on span "1" at bounding box center [407, 441] width 112 height 40
type input "51"
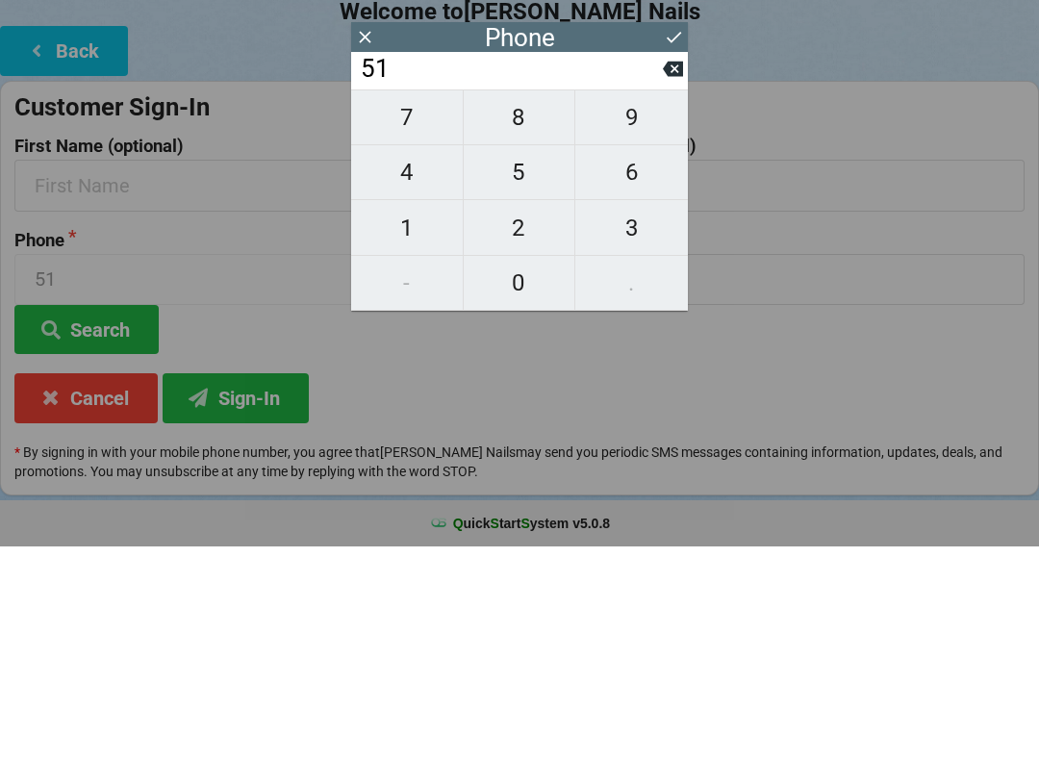
click at [524, 421] on span "2" at bounding box center [520, 441] width 112 height 40
type input "512"
click at [527, 421] on span "2" at bounding box center [520, 441] width 112 height 40
type input "5122"
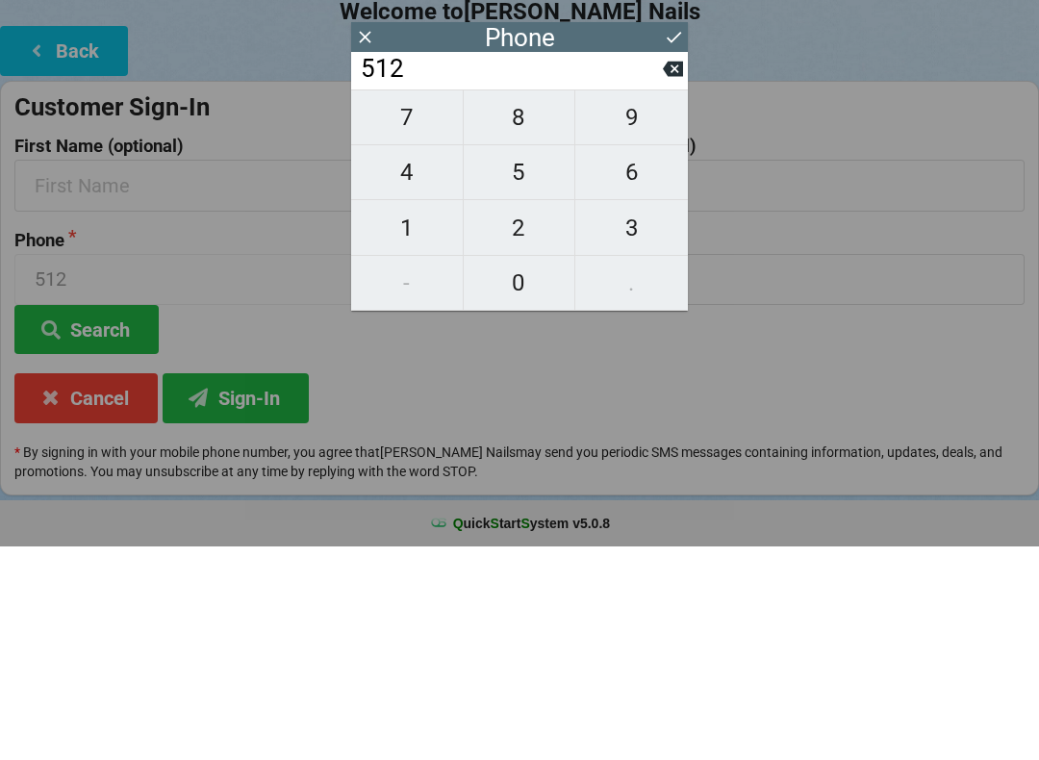
type input "5122"
click at [532, 366] on span "5" at bounding box center [520, 386] width 112 height 40
type input "51225"
click at [672, 311] on span "9" at bounding box center [631, 331] width 113 height 40
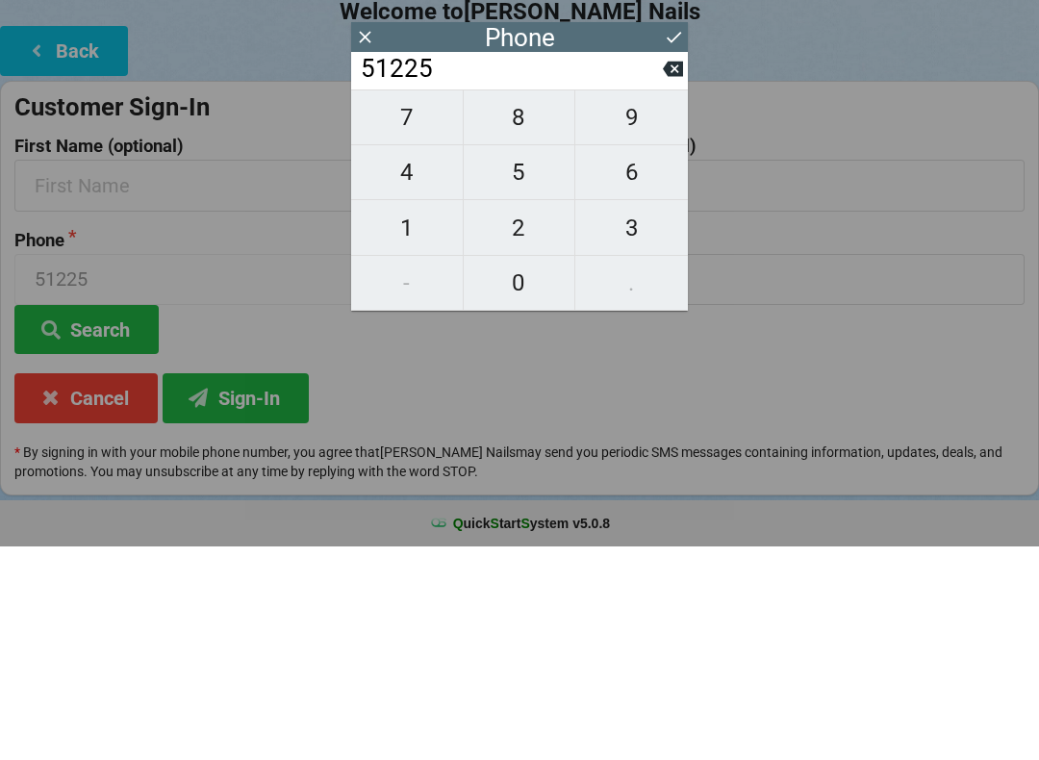
type input "512259"
click at [672, 311] on span "9" at bounding box center [631, 331] width 113 height 40
type input "5122599"
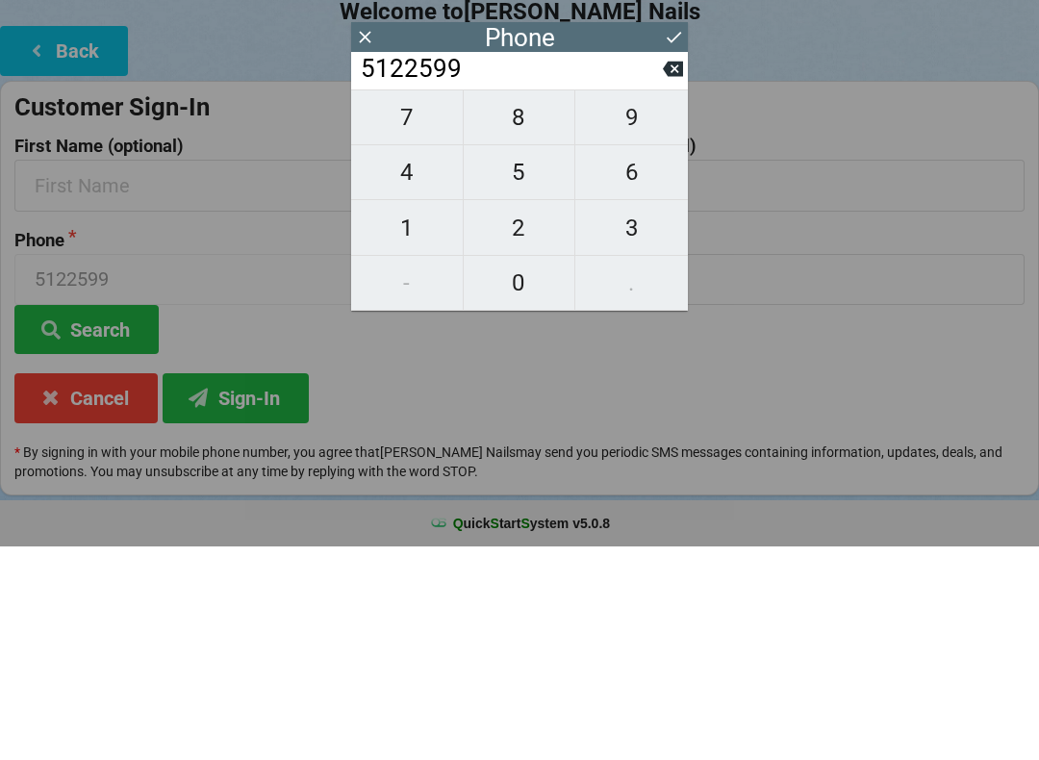
click at [672, 311] on span "9" at bounding box center [631, 331] width 113 height 40
type input "51225999"
click at [101, 519] on button "Search" at bounding box center [86, 543] width 144 height 49
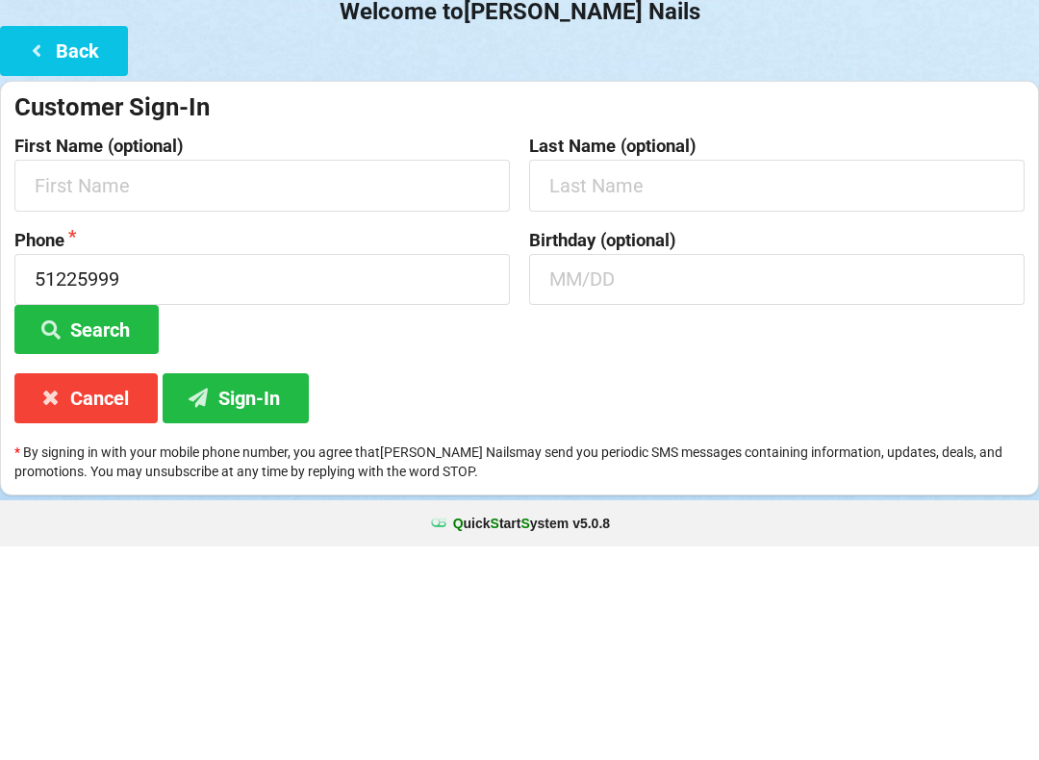
click at [73, 240] on button "Back" at bounding box center [64, 264] width 128 height 49
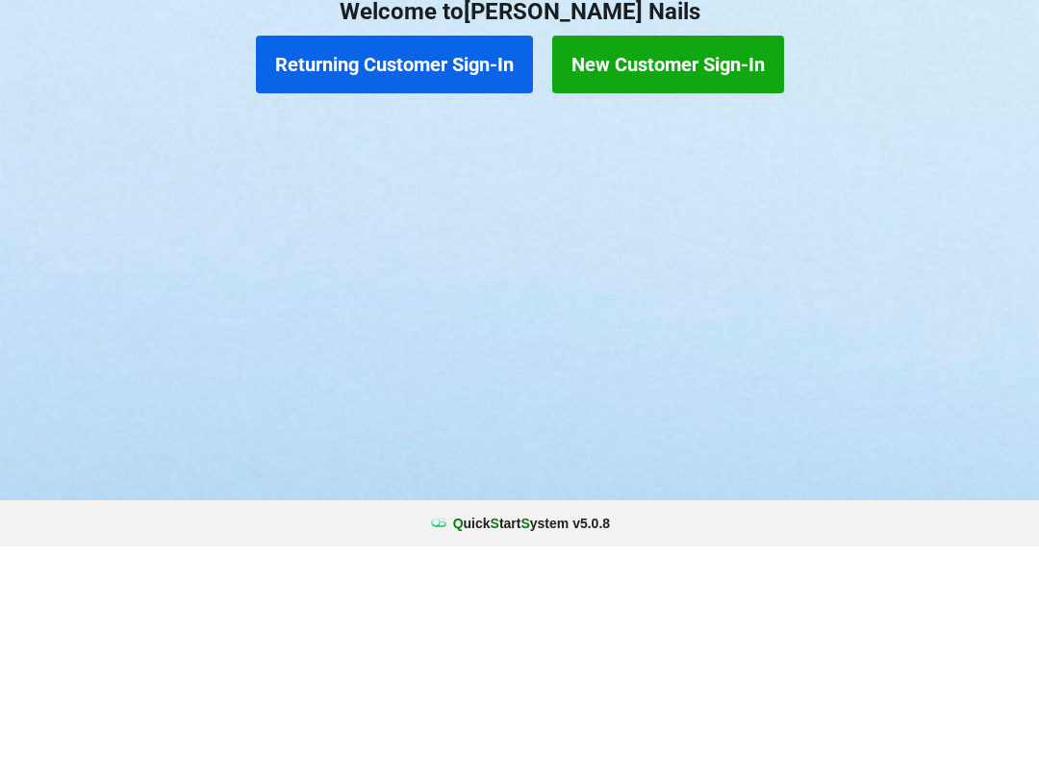
click at [701, 249] on button "New Customer Sign-In" at bounding box center [668, 278] width 232 height 58
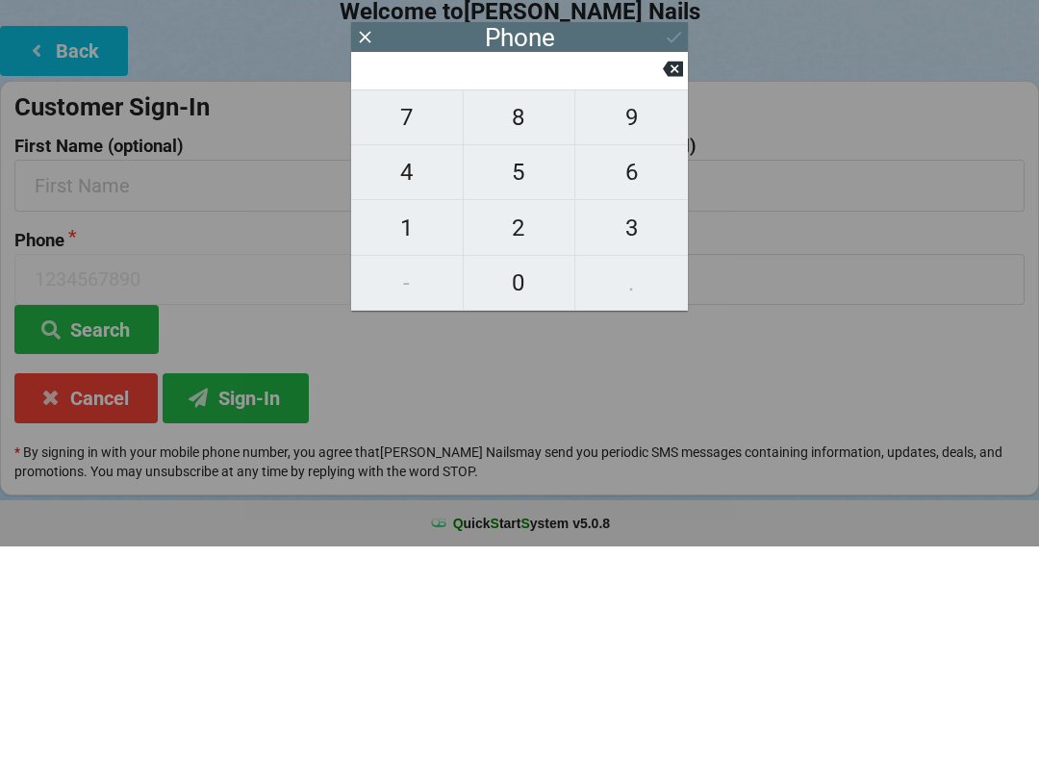
click at [531, 476] on span "0" at bounding box center [520, 496] width 112 height 40
type input "0"
click at [530, 359] on button "5" at bounding box center [520, 386] width 113 height 55
type input "5"
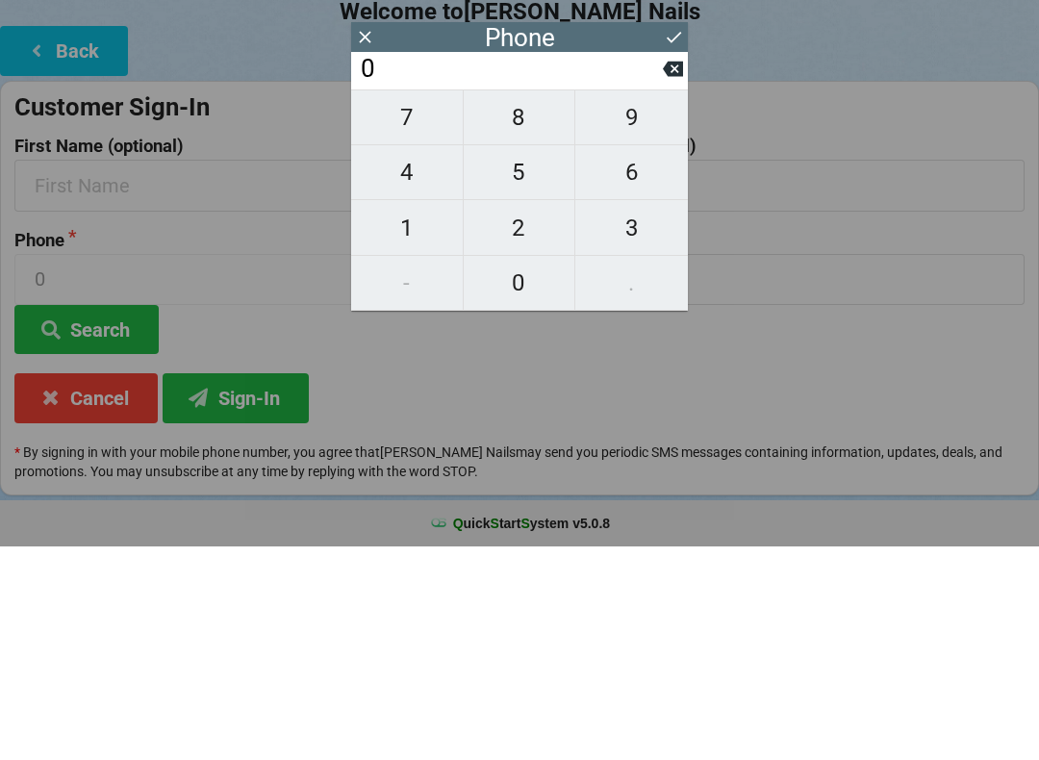
type input "5"
click at [366, 267] on input "5" at bounding box center [511, 282] width 304 height 31
click at [84, 519] on button "Search" at bounding box center [86, 543] width 144 height 49
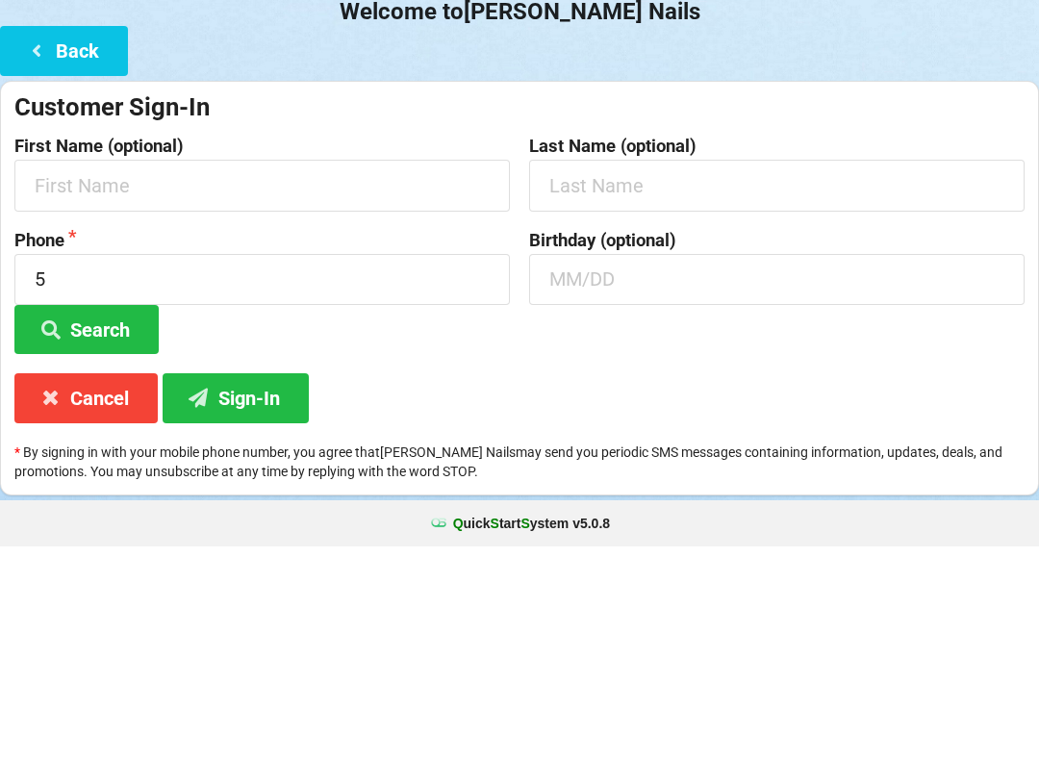
click at [90, 519] on button "Search" at bounding box center [86, 543] width 144 height 49
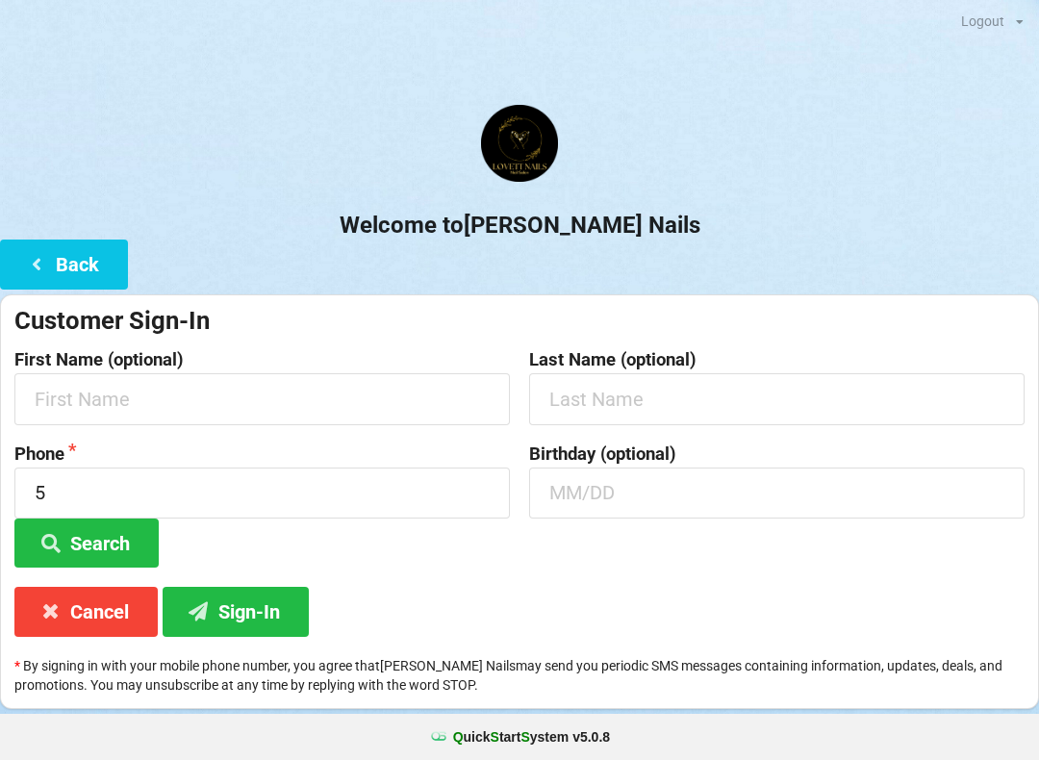
click at [78, 270] on button "Back" at bounding box center [64, 264] width 128 height 49
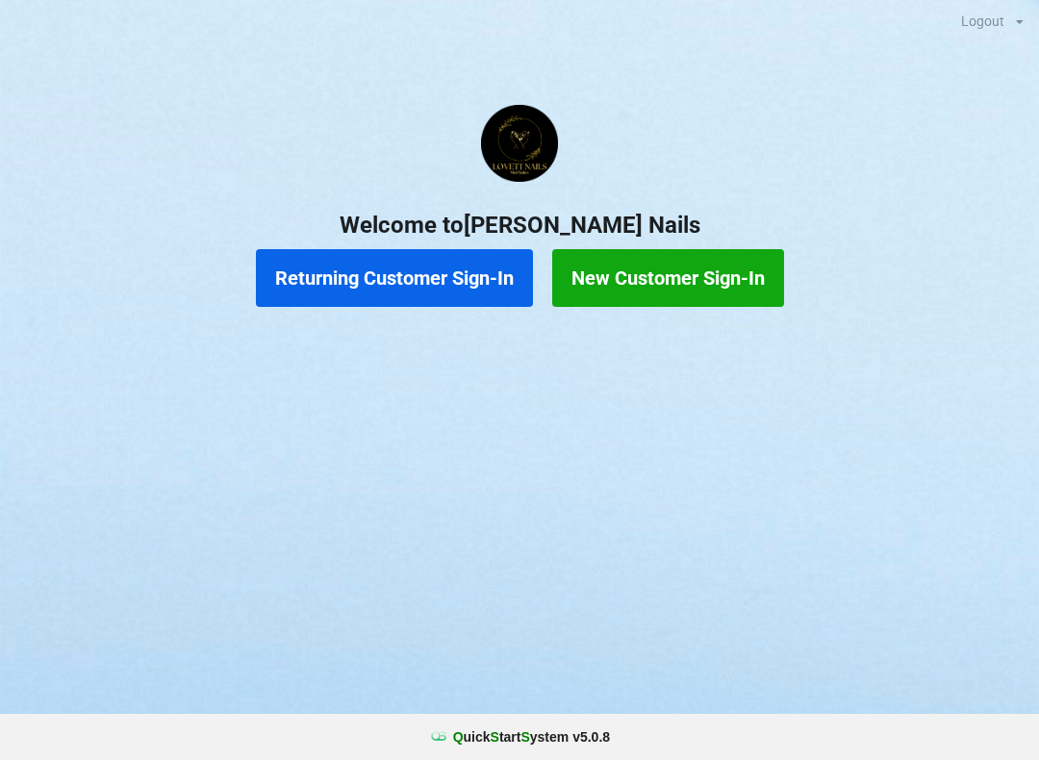
click at [665, 287] on button "New Customer Sign-In" at bounding box center [668, 278] width 232 height 58
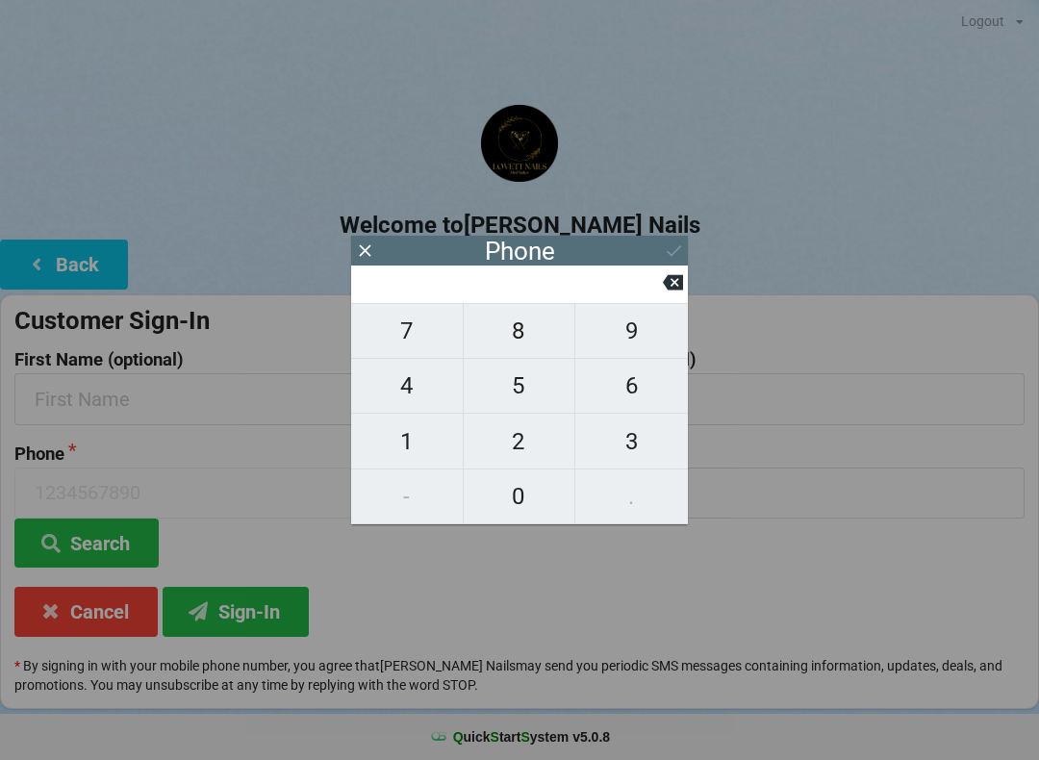
click at [536, 444] on span "2" at bounding box center [520, 441] width 112 height 40
type input "2"
click at [530, 337] on span "8" at bounding box center [520, 331] width 112 height 40
type input "28"
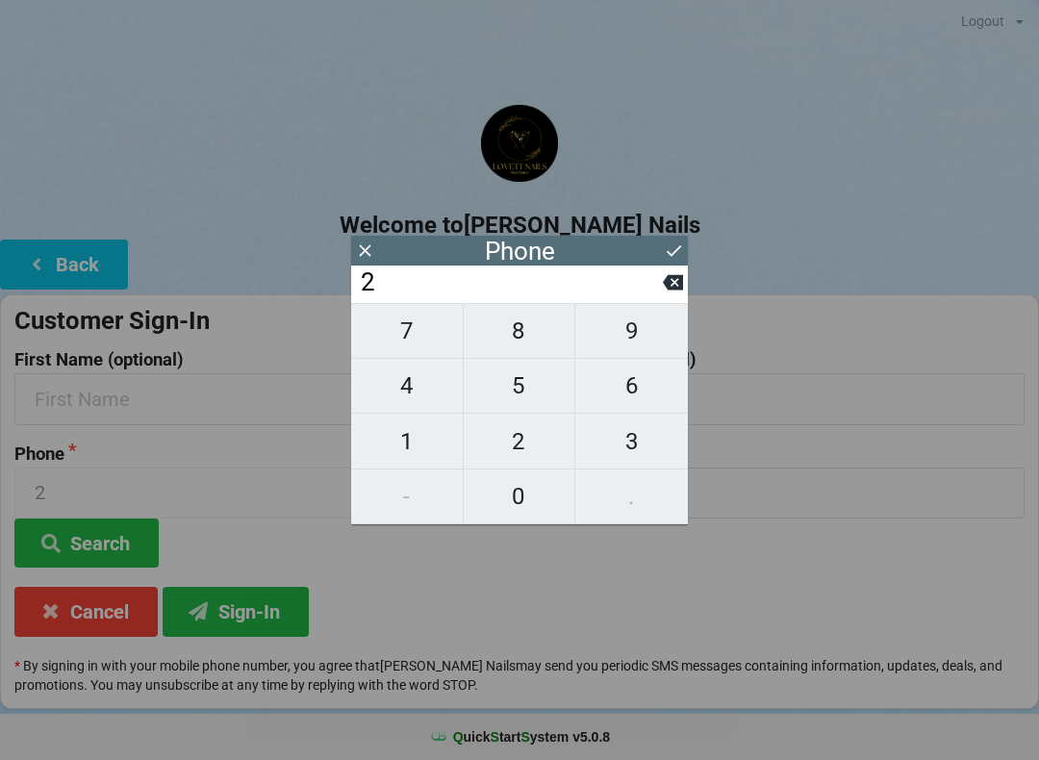
type input "28"
click at [417, 442] on span "1" at bounding box center [407, 441] width 112 height 40
type input "281"
click at [417, 386] on span "4" at bounding box center [407, 386] width 112 height 40
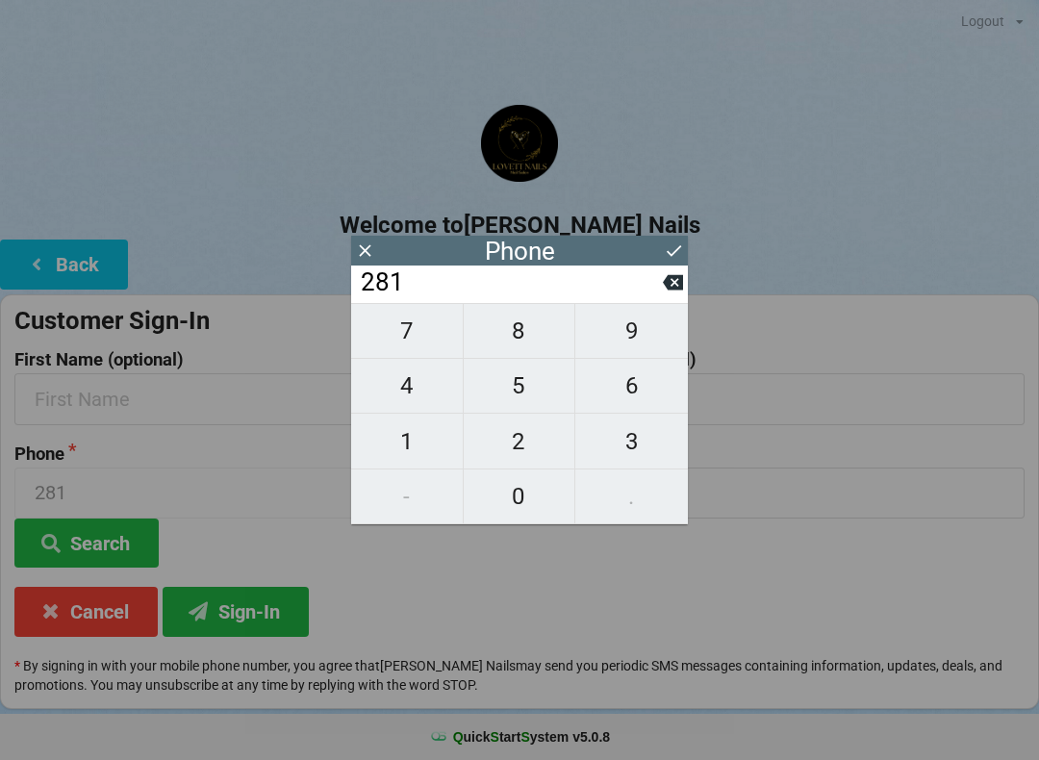
type input "2814"
click at [521, 391] on span "5" at bounding box center [520, 386] width 112 height 40
type input "28145"
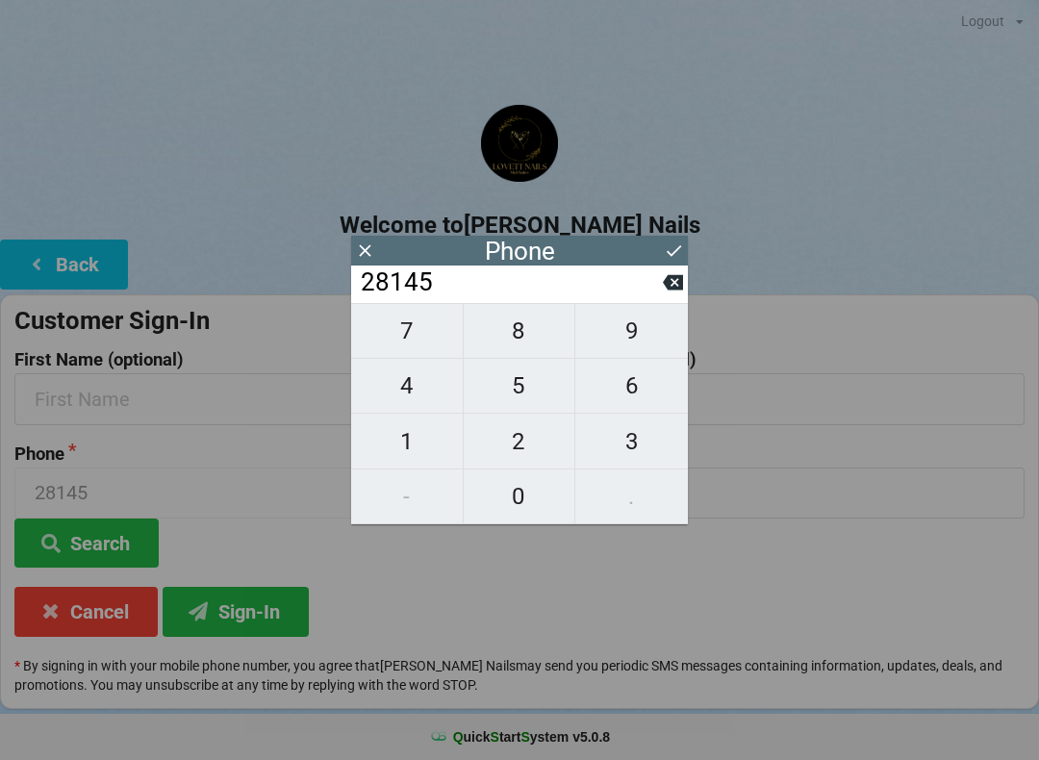
click at [522, 391] on span "5" at bounding box center [520, 386] width 112 height 40
type input "281455"
click at [528, 337] on span "8" at bounding box center [520, 331] width 112 height 40
type input "2814558"
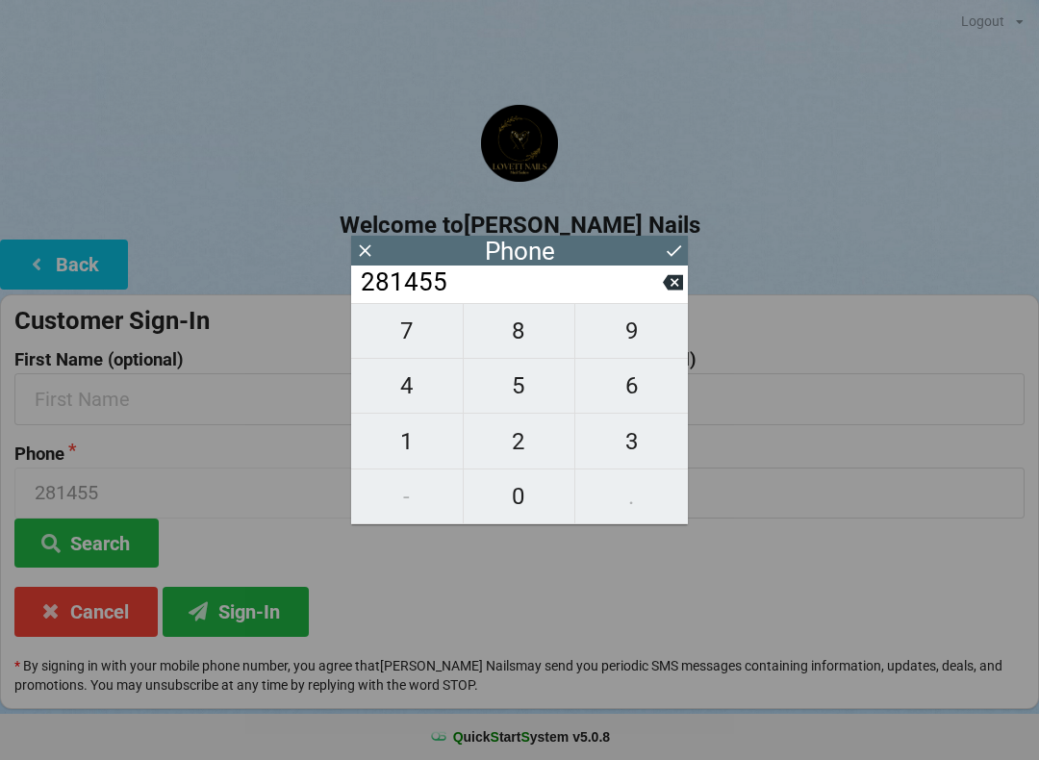
type input "2814558"
click at [523, 442] on span "2" at bounding box center [520, 441] width 112 height 40
type input "28145582"
click at [523, 393] on span "5" at bounding box center [520, 386] width 112 height 40
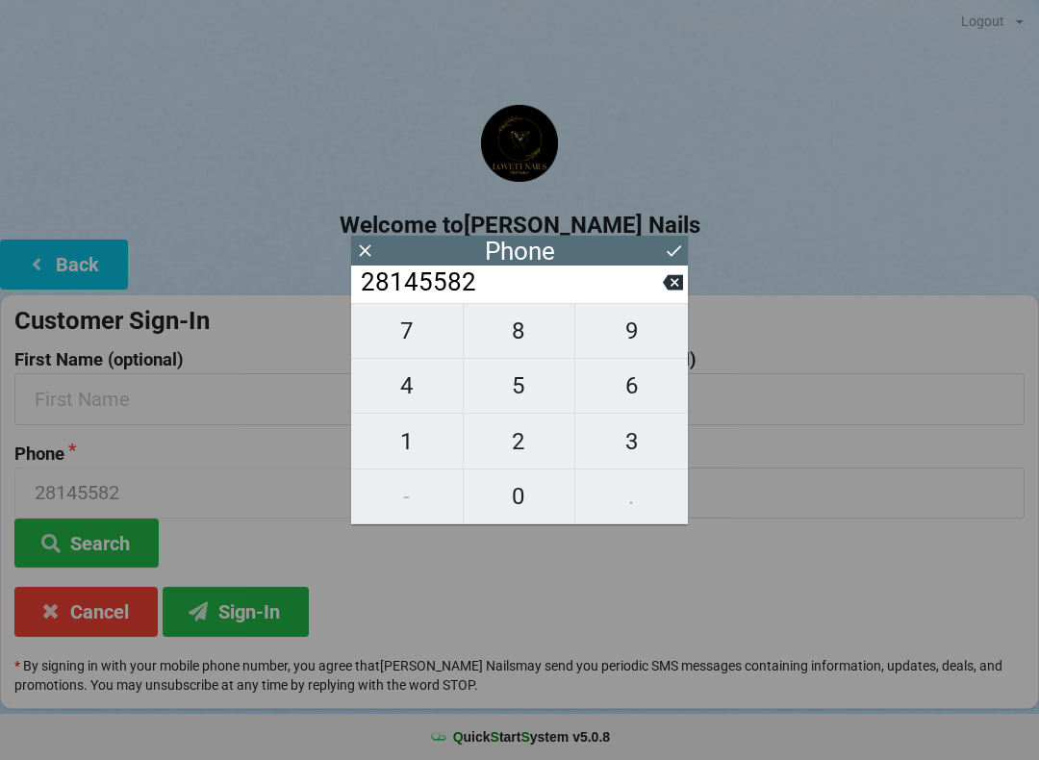
type input "281455825"
click at [520, 391] on span "5" at bounding box center [520, 386] width 112 height 40
type input "2814558255"
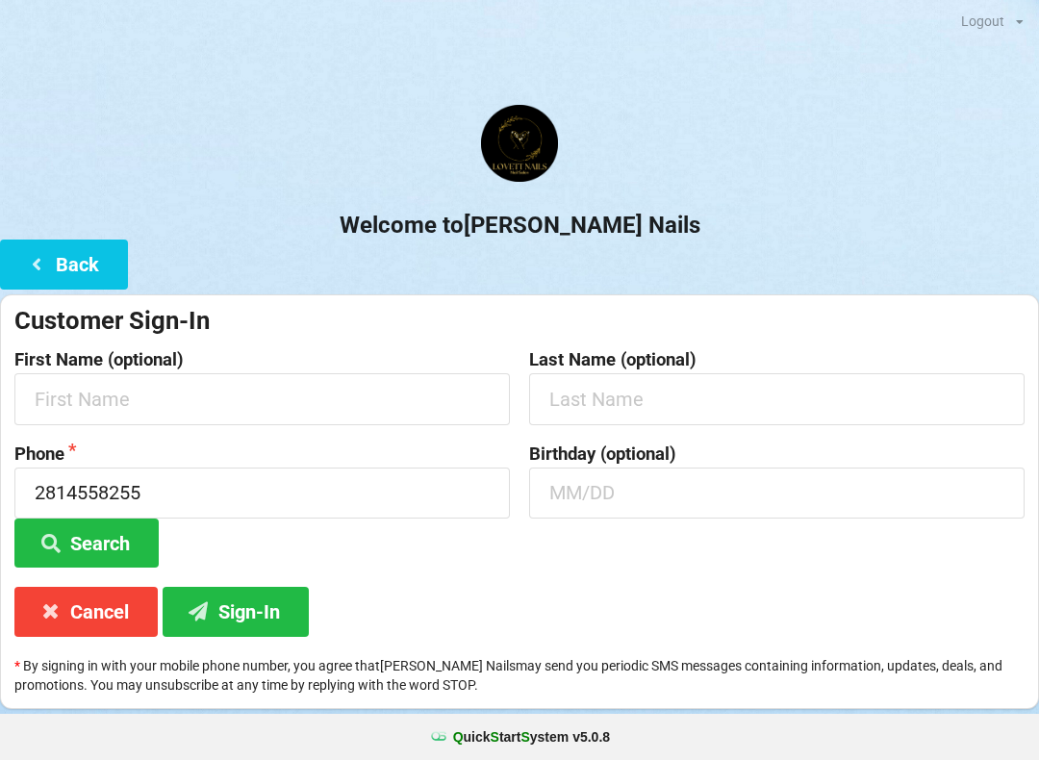
click at [253, 605] on button "Sign-In" at bounding box center [236, 611] width 146 height 49
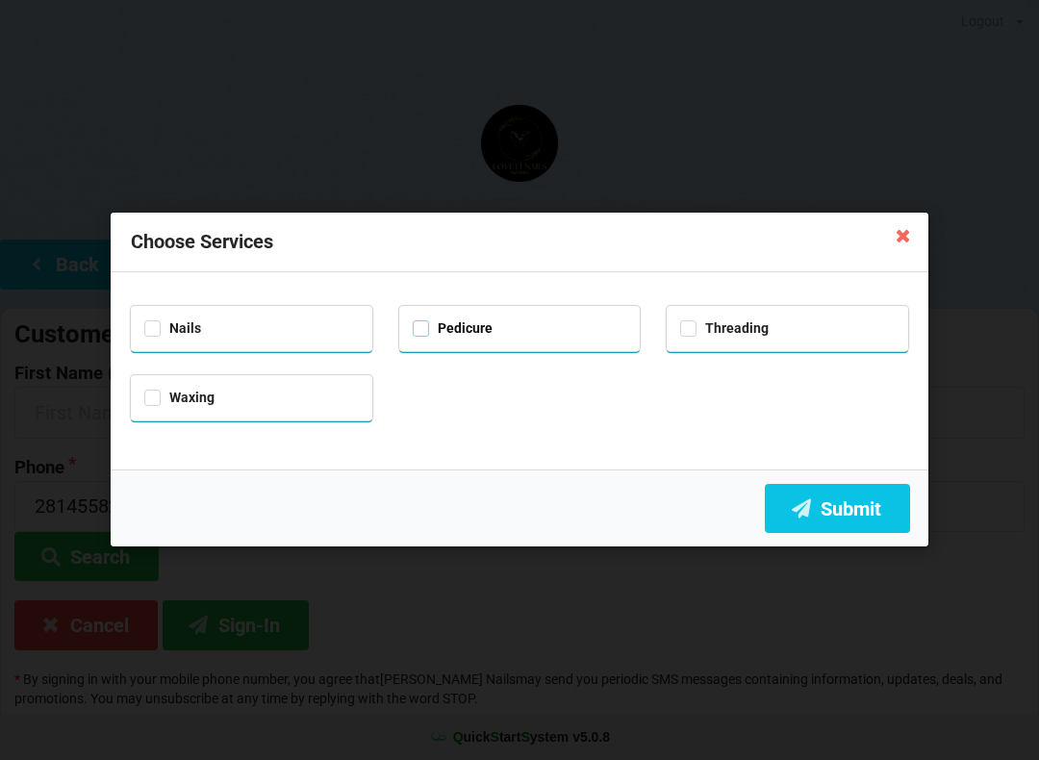
click at [426, 333] on label "Pedicure" at bounding box center [453, 328] width 80 height 16
checkbox input "true"
click at [152, 322] on label "Nails" at bounding box center [172, 328] width 57 height 16
checkbox input "true"
click at [841, 516] on button "Submit" at bounding box center [837, 508] width 145 height 49
